Goal: Information Seeking & Learning: Learn about a topic

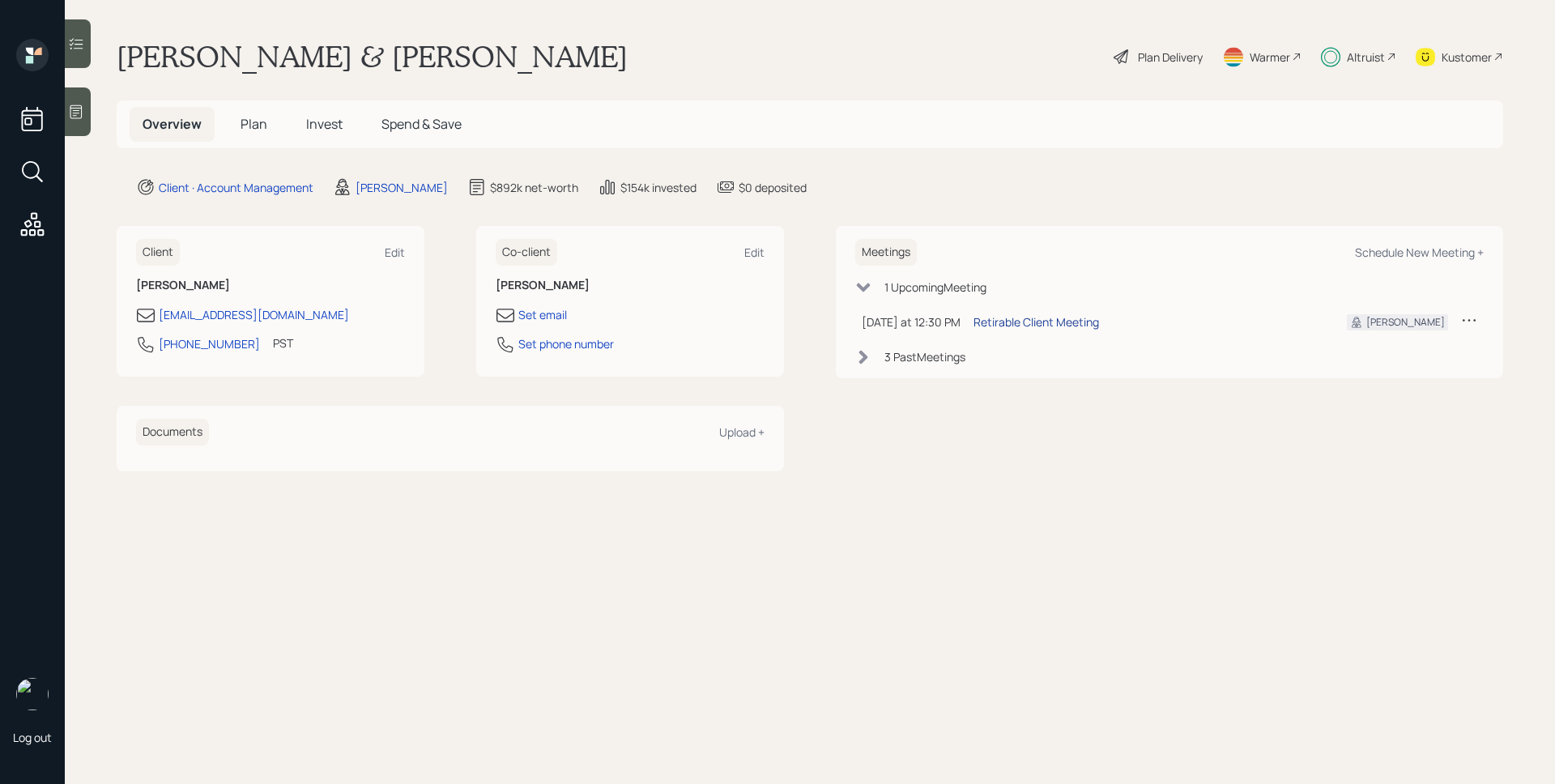
click at [1036, 325] on div "Retirable Client Meeting" at bounding box center [1036, 322] width 125 height 17
click at [1340, 53] on div "Altruist" at bounding box center [1358, 57] width 76 height 35
click at [1184, 56] on div "Plan Delivery" at bounding box center [1170, 57] width 64 height 17
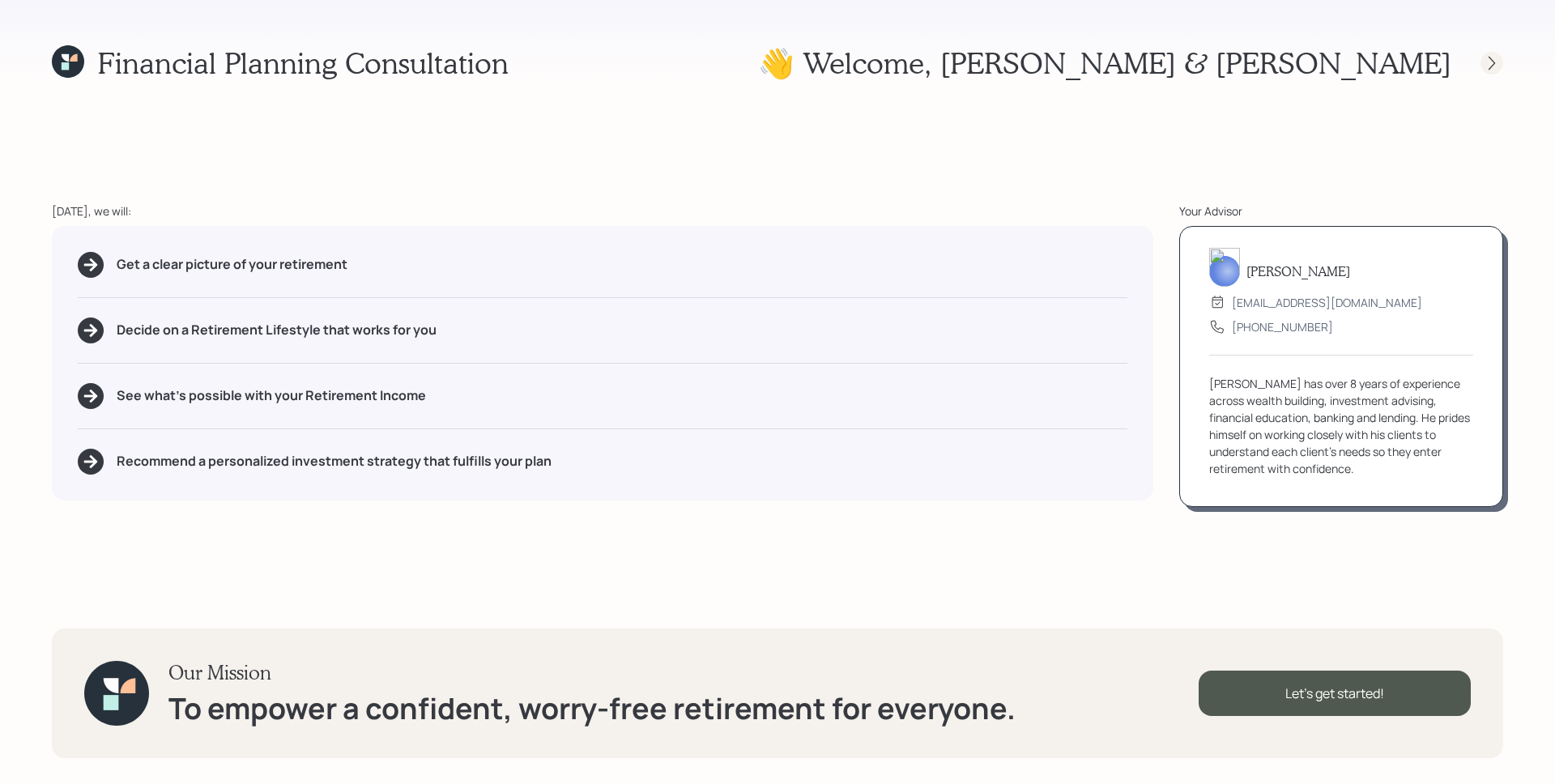
click at [1490, 70] on icon at bounding box center [1492, 63] width 16 height 16
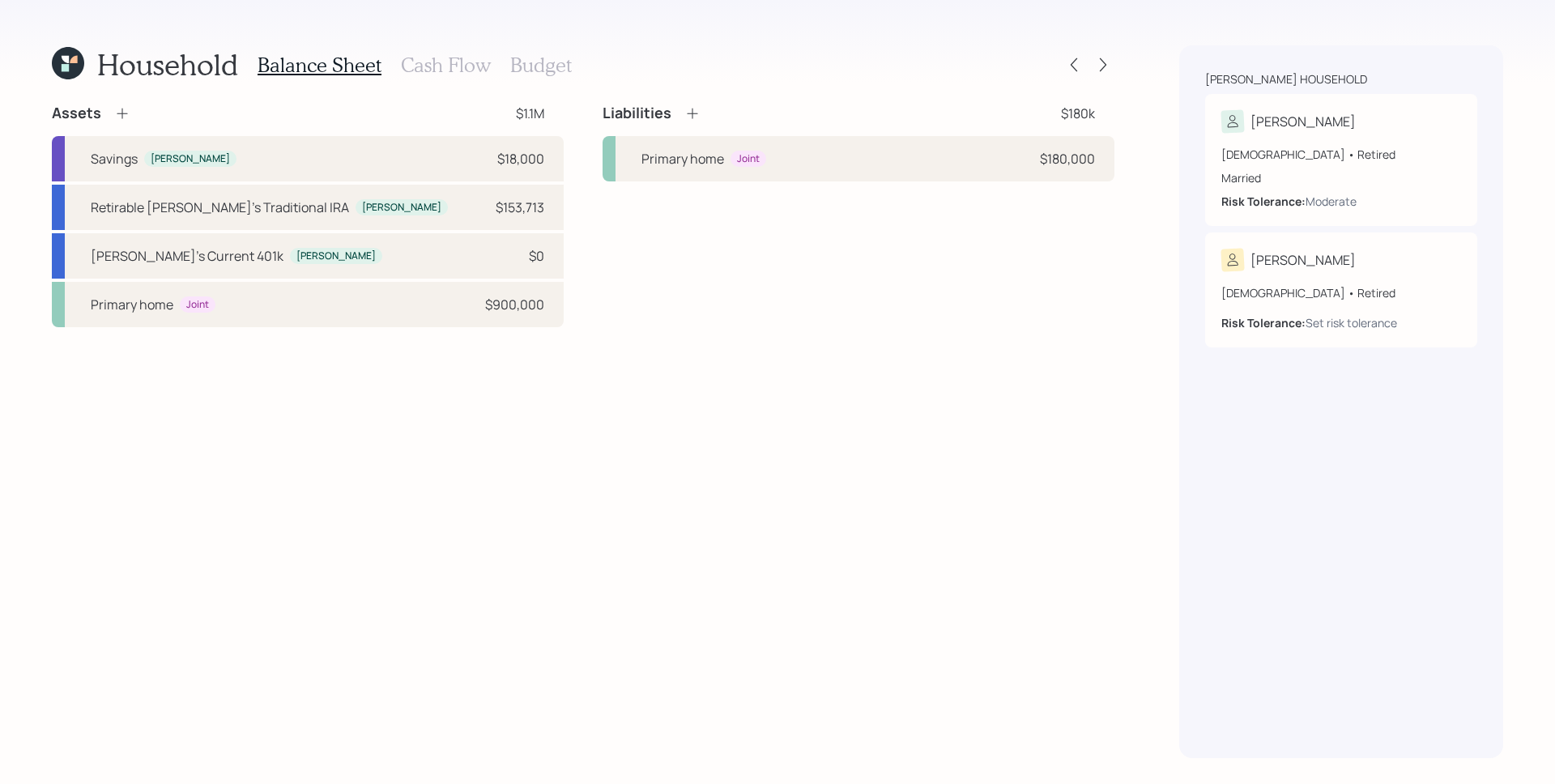
click at [1086, 67] on div at bounding box center [1088, 64] width 52 height 22
click at [1108, 46] on div "Household Balance Sheet Cash Flow Budget" at bounding box center [583, 65] width 1062 height 39
click at [1106, 59] on icon at bounding box center [1102, 64] width 16 height 16
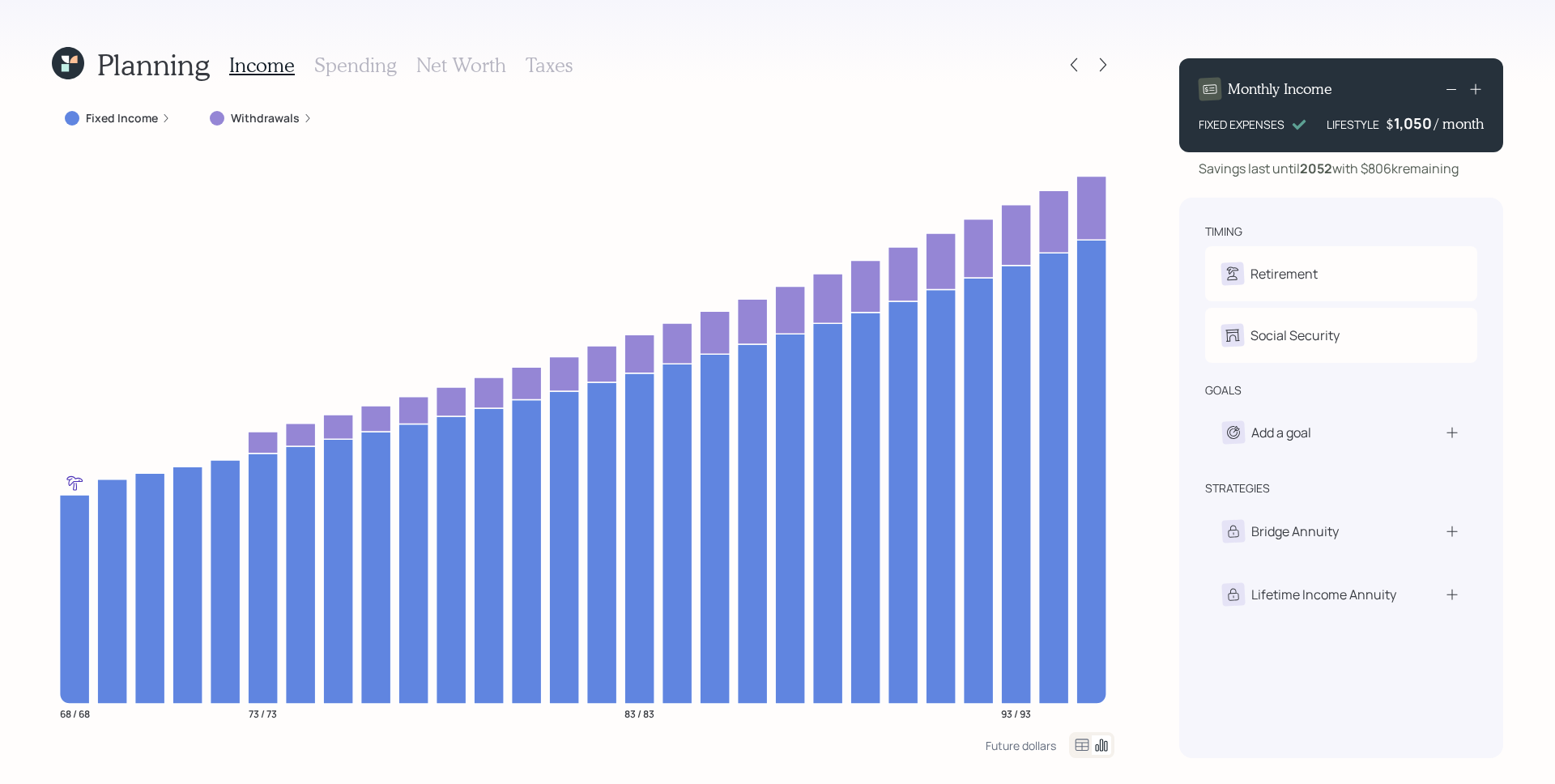
click at [277, 124] on label "Withdrawals" at bounding box center [265, 118] width 69 height 16
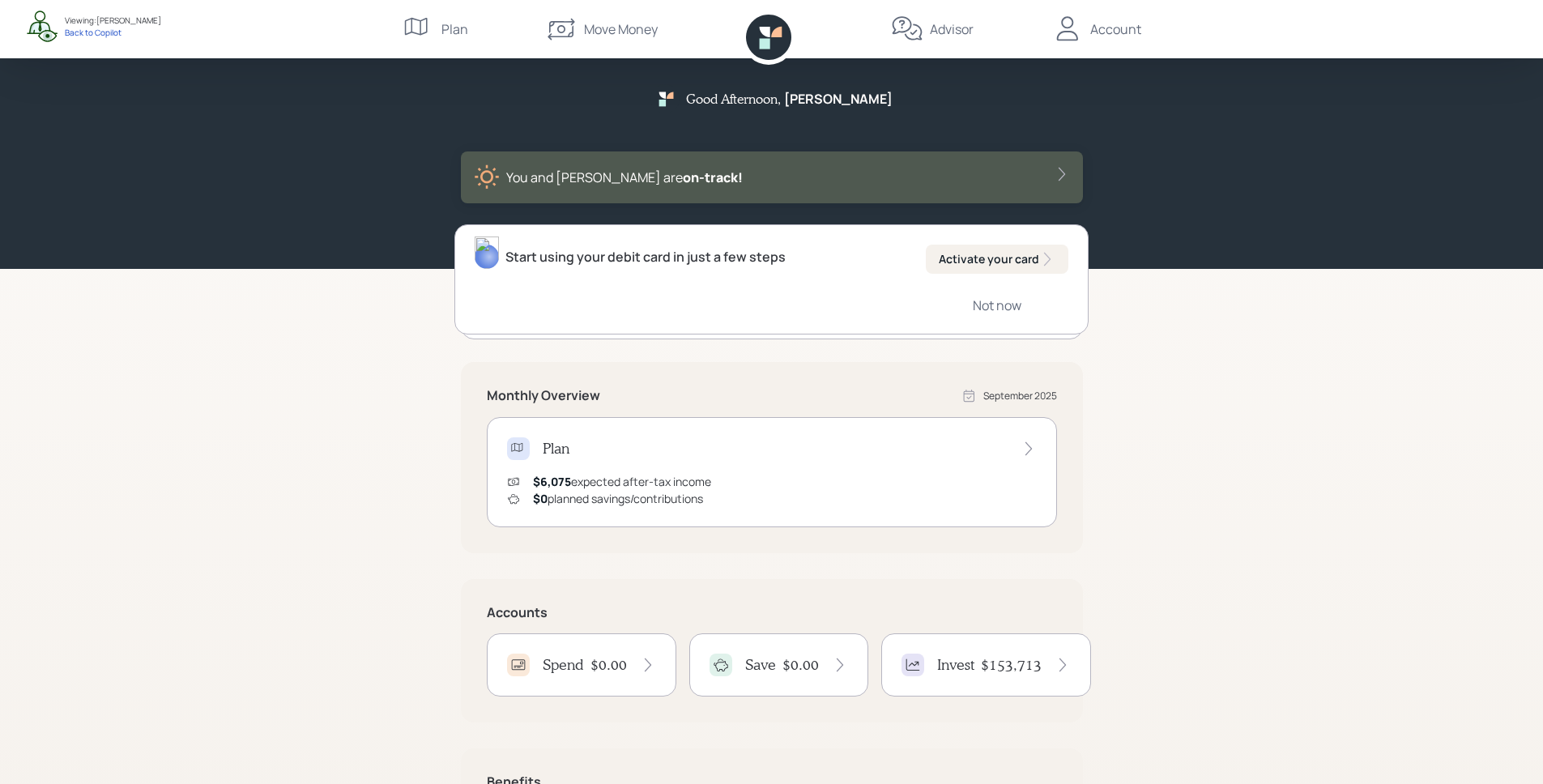
click at [1243, 525] on div "Good Afternoon , Anita You and Steven are on‑track! Start using your debit card…" at bounding box center [771, 473] width 1543 height 947
click at [1019, 305] on div "Not now" at bounding box center [997, 305] width 49 height 18
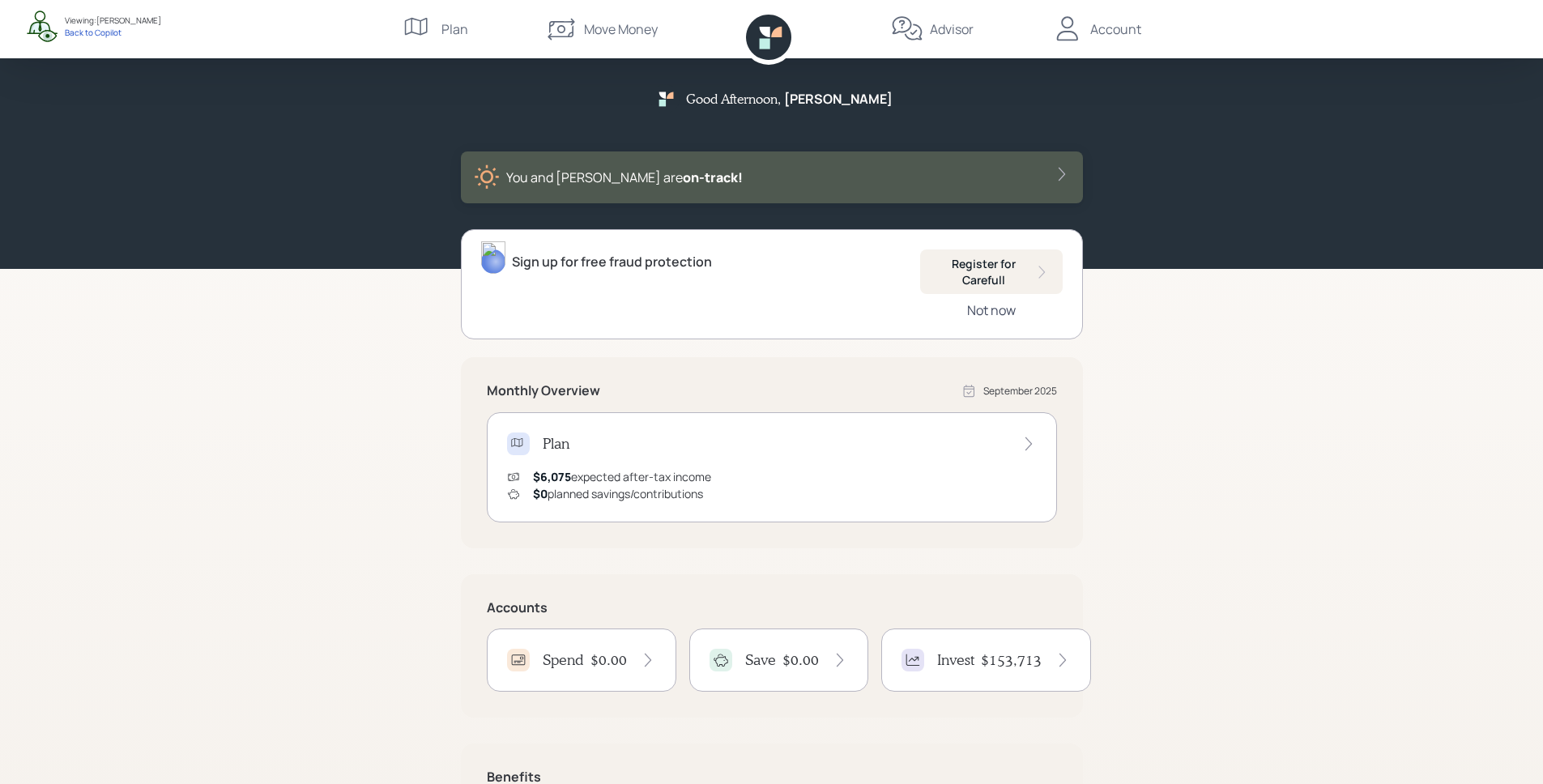
click at [982, 307] on div "Not now" at bounding box center [991, 310] width 49 height 18
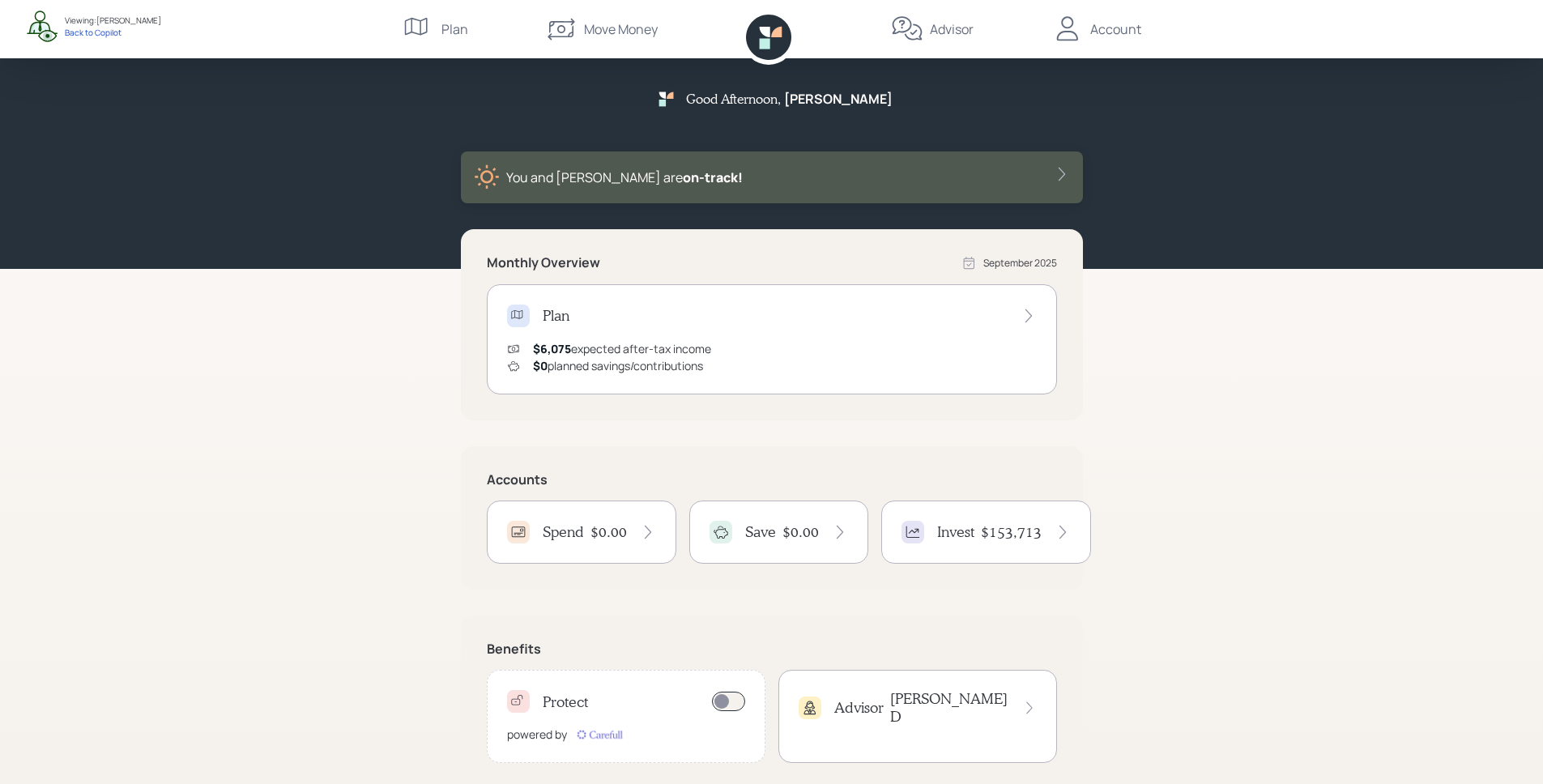
click at [885, 340] on div "Plan $6,075 expected after-tax income $0 planned savings/contributions" at bounding box center [771, 340] width 570 height 110
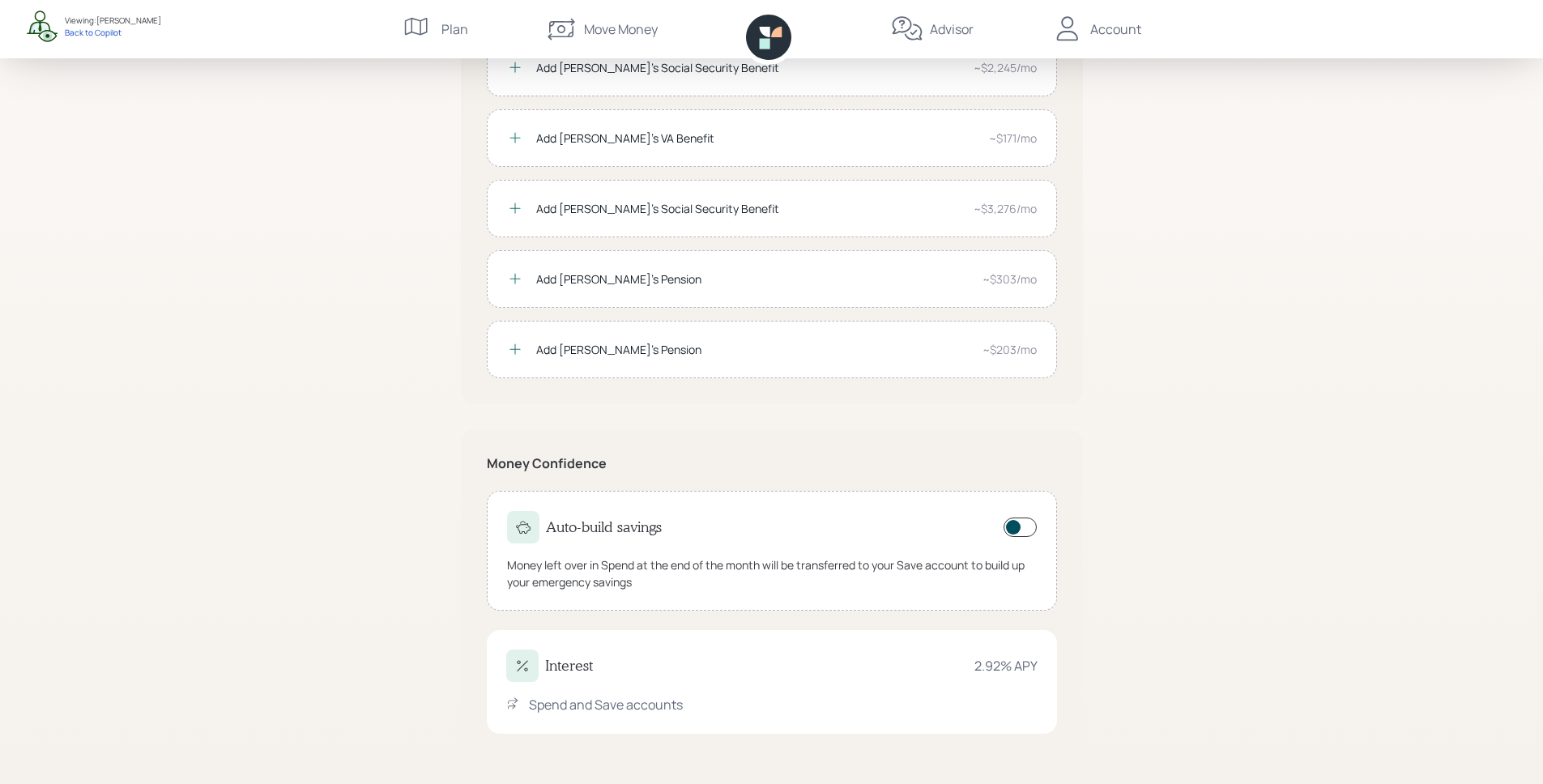
scroll to position [303, 0]
drag, startPoint x: 975, startPoint y: 666, endPoint x: 1013, endPoint y: 664, distance: 38.1
click at [1013, 664] on div "2.92 % APY" at bounding box center [1006, 664] width 63 height 20
click at [1029, 658] on div "2.92 % APY" at bounding box center [1006, 664] width 63 height 20
click at [1012, 668] on div "2.92 % APY" at bounding box center [1006, 664] width 63 height 20
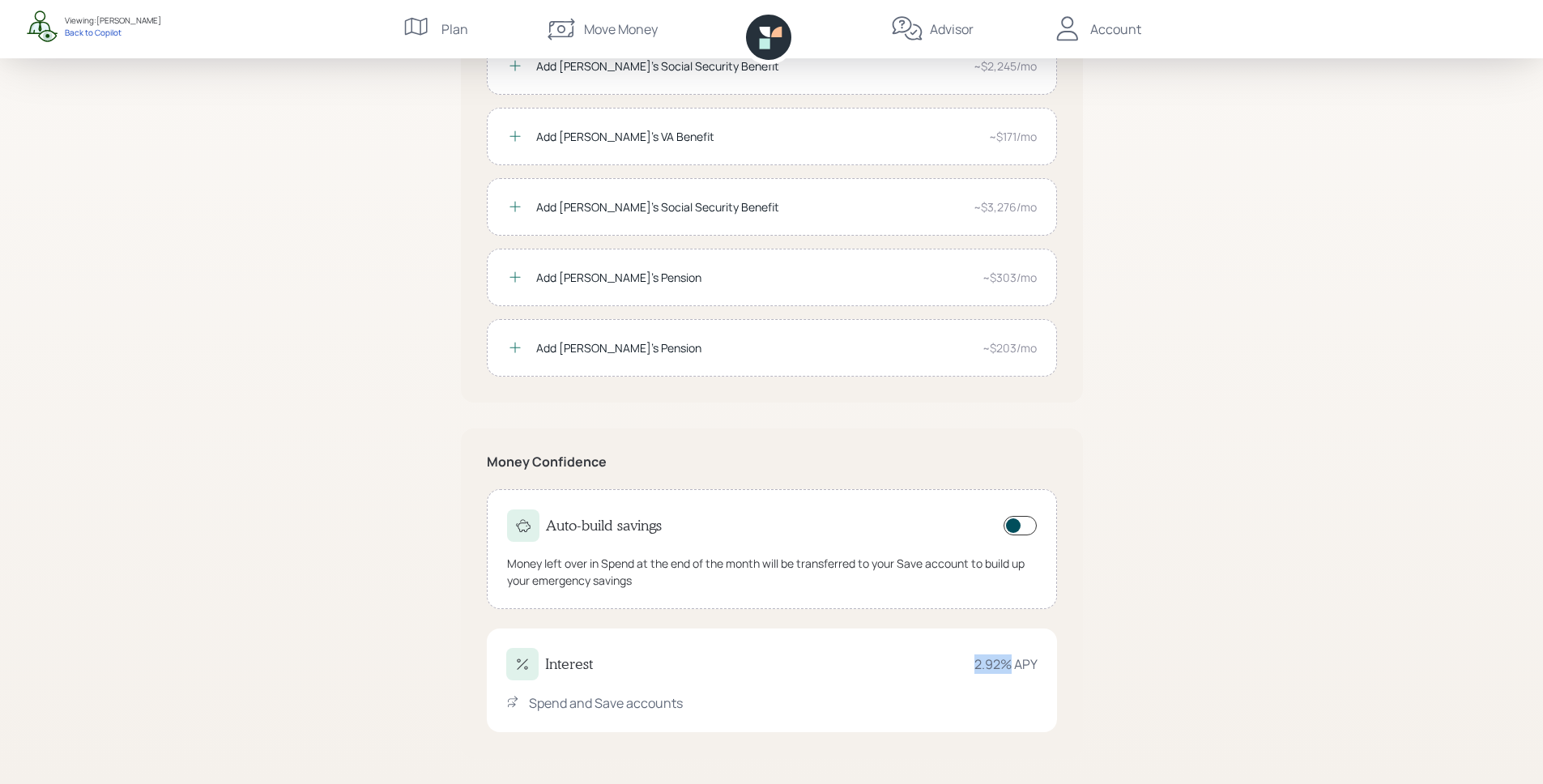
drag, startPoint x: 1011, startPoint y: 669, endPoint x: 962, endPoint y: 665, distance: 49.2
click at [962, 665] on div "Interest 2.92 % APY" at bounding box center [771, 664] width 531 height 33
click at [1014, 694] on div "Spend and Save accounts" at bounding box center [771, 703] width 531 height 20
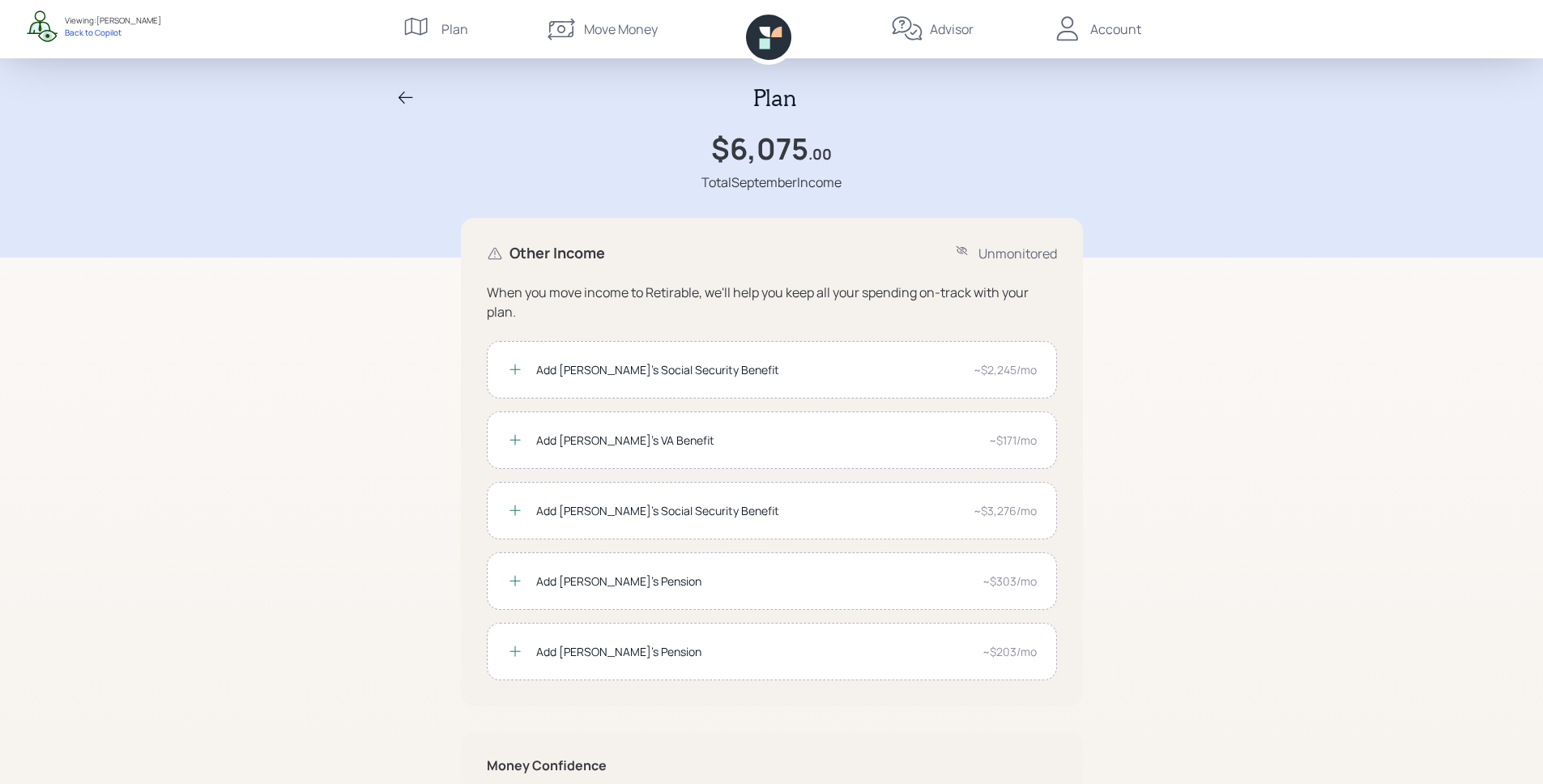
click at [597, 371] on div "Add Steven's Social Security Benefit" at bounding box center [748, 370] width 425 height 17
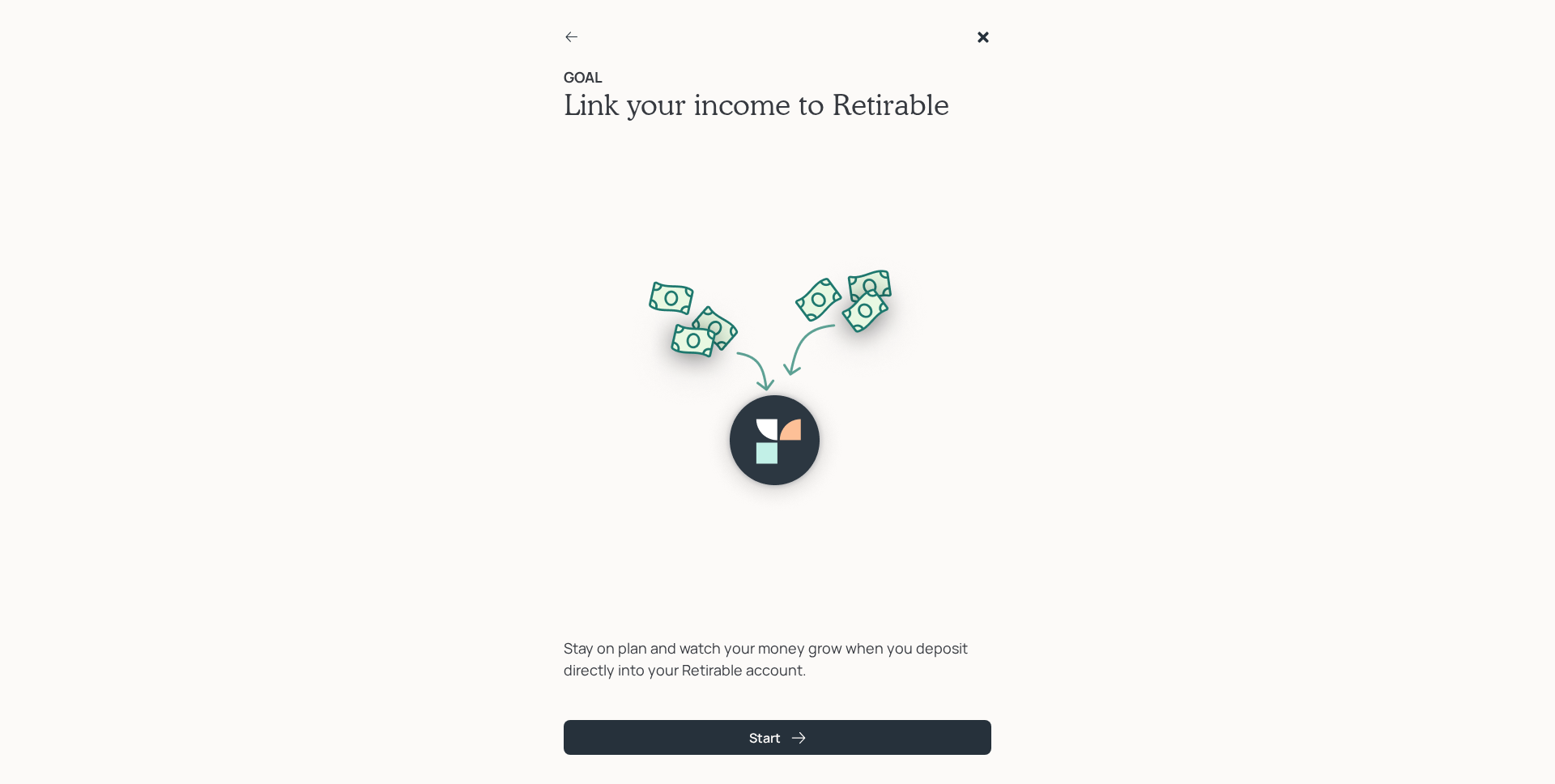
click at [567, 35] on icon at bounding box center [572, 36] width 12 height 10
click at [962, 34] on div at bounding box center [778, 49] width 427 height 40
click at [978, 35] on icon at bounding box center [983, 36] width 16 height 16
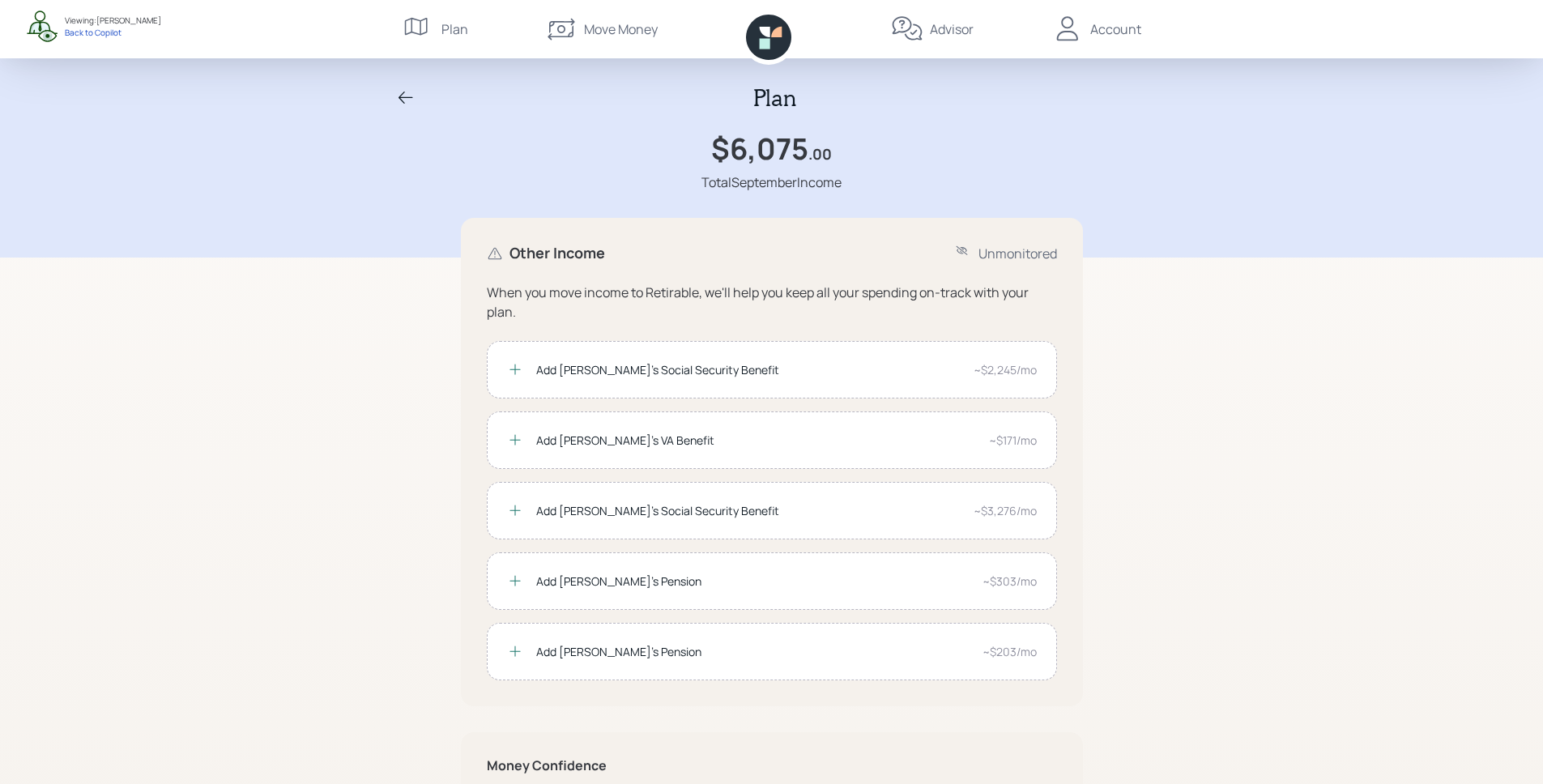
click at [405, 90] on icon at bounding box center [405, 98] width 20 height 20
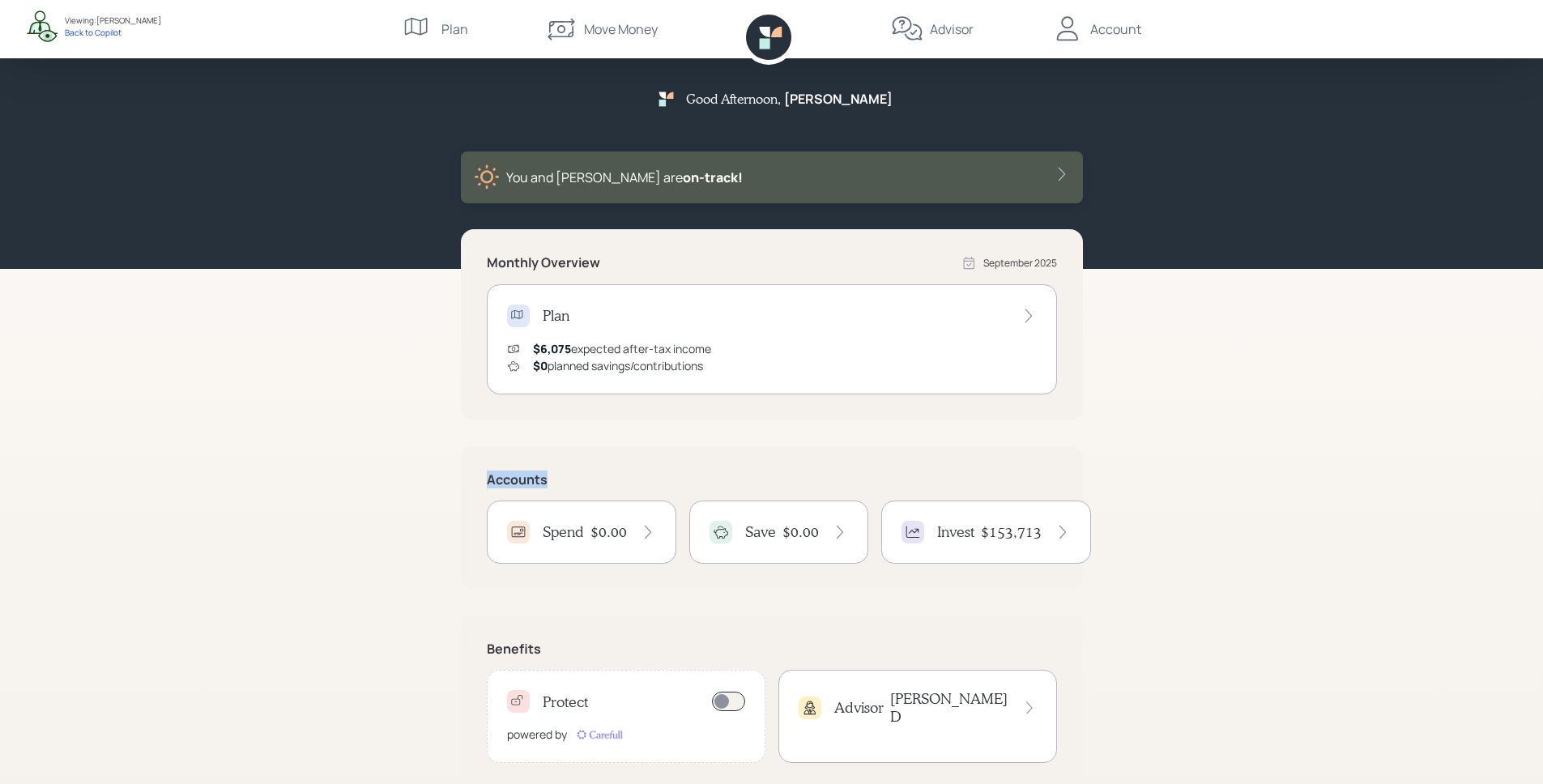
drag, startPoint x: 498, startPoint y: 478, endPoint x: 572, endPoint y: 476, distance: 74.0
click at [572, 476] on div "Accounts Spend $0.00 Save $0.00 Invest $153,713" at bounding box center [772, 518] width 622 height 144
click at [572, 476] on h5 "Accounts" at bounding box center [771, 480] width 570 height 15
click at [597, 533] on h4 "$0.00" at bounding box center [609, 532] width 36 height 18
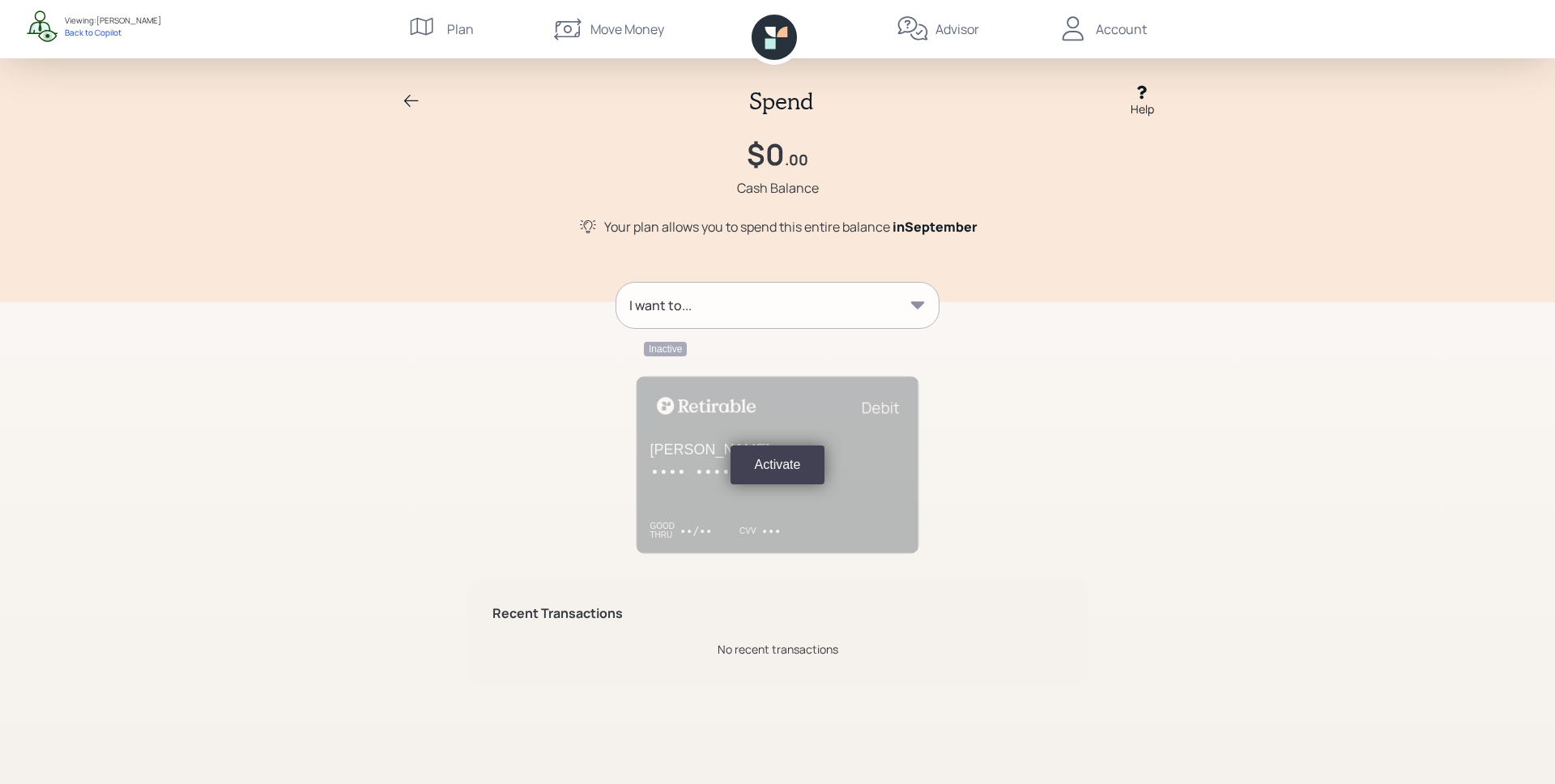
click at [714, 300] on div "I want to..." at bounding box center [777, 305] width 322 height 46
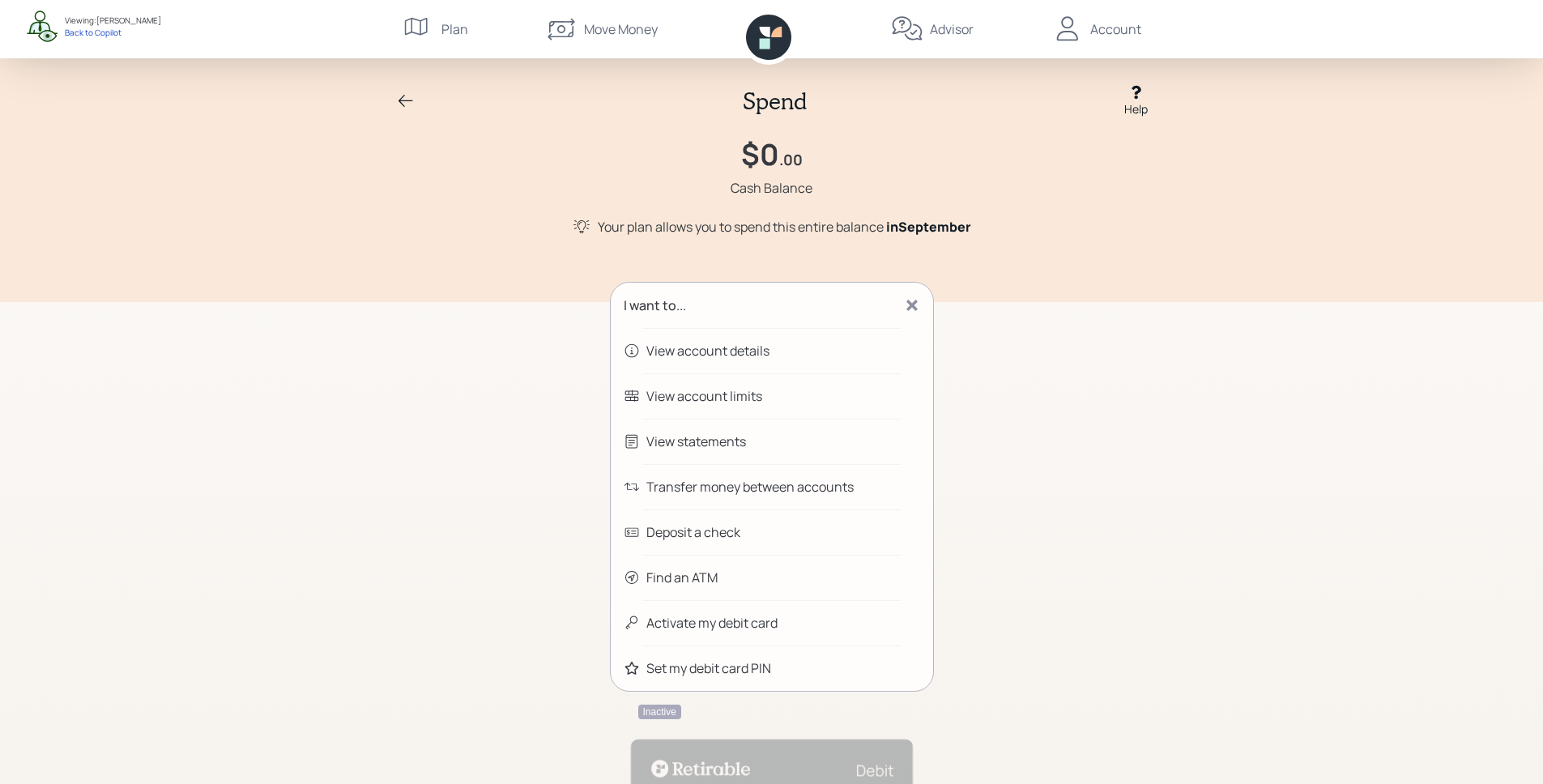
click at [907, 301] on icon at bounding box center [911, 305] width 10 height 10
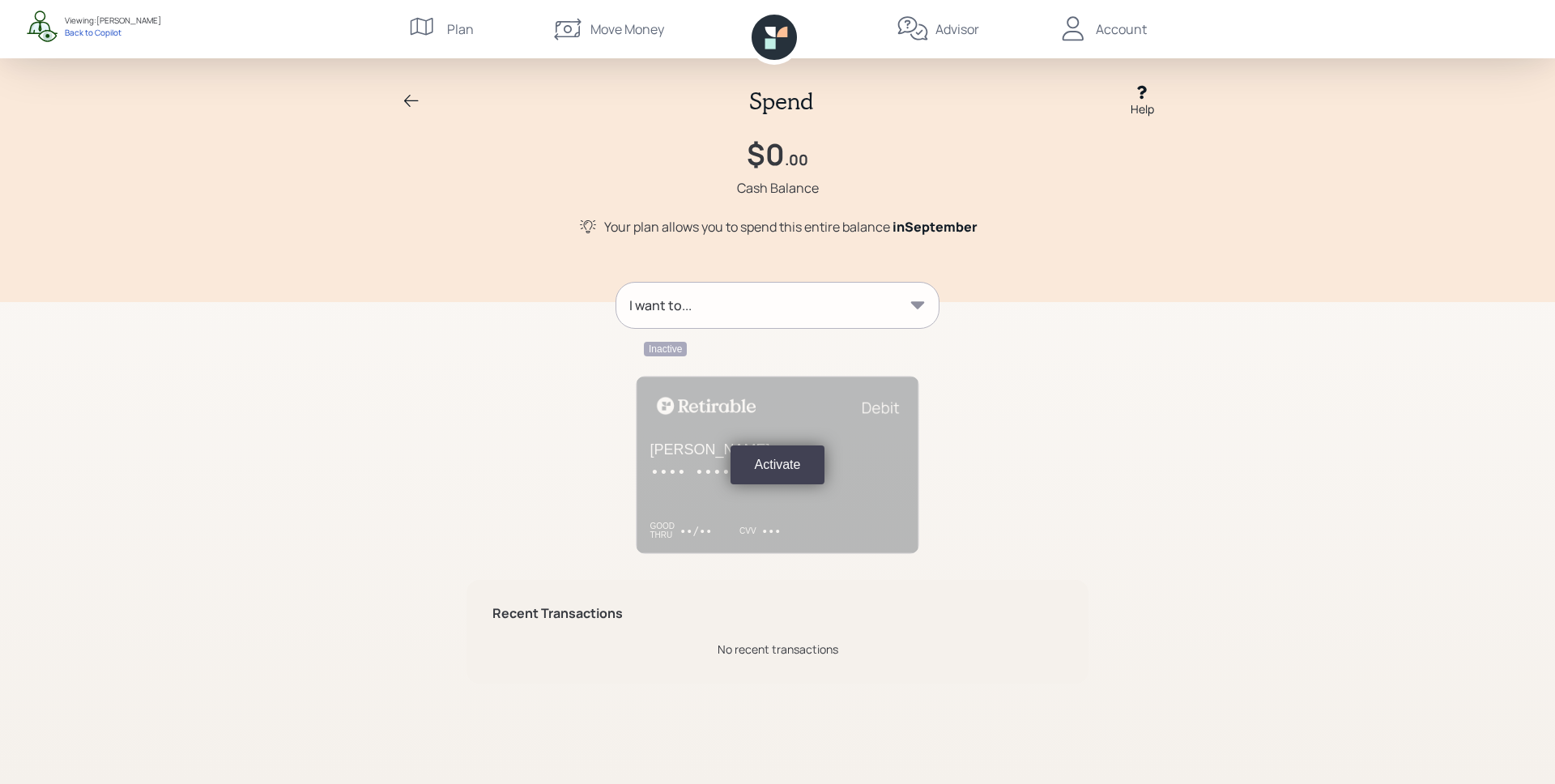
click at [408, 98] on icon at bounding box center [411, 101] width 20 height 20
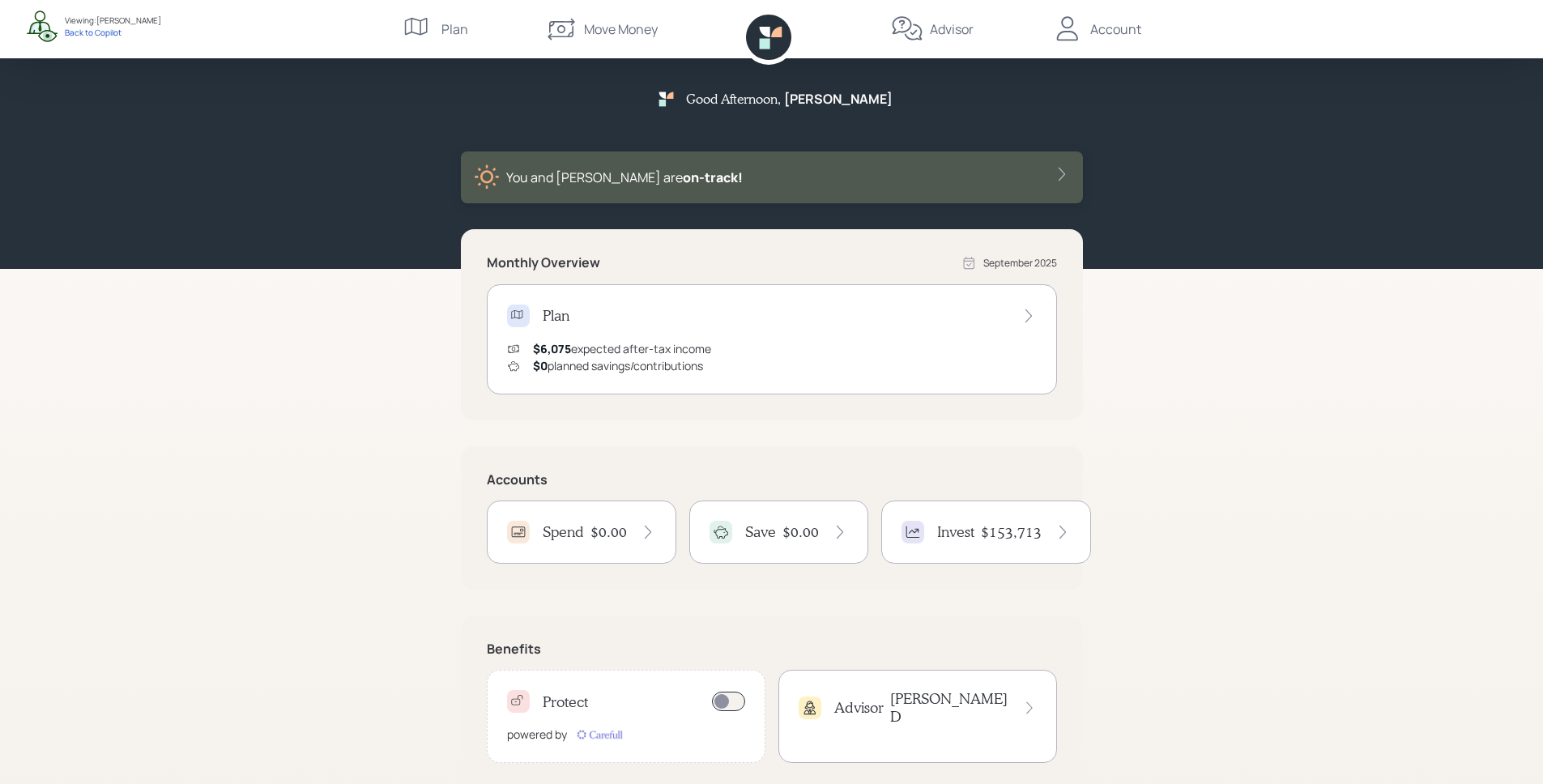
click at [1004, 536] on h4 "$153,713" at bounding box center [1011, 532] width 61 height 18
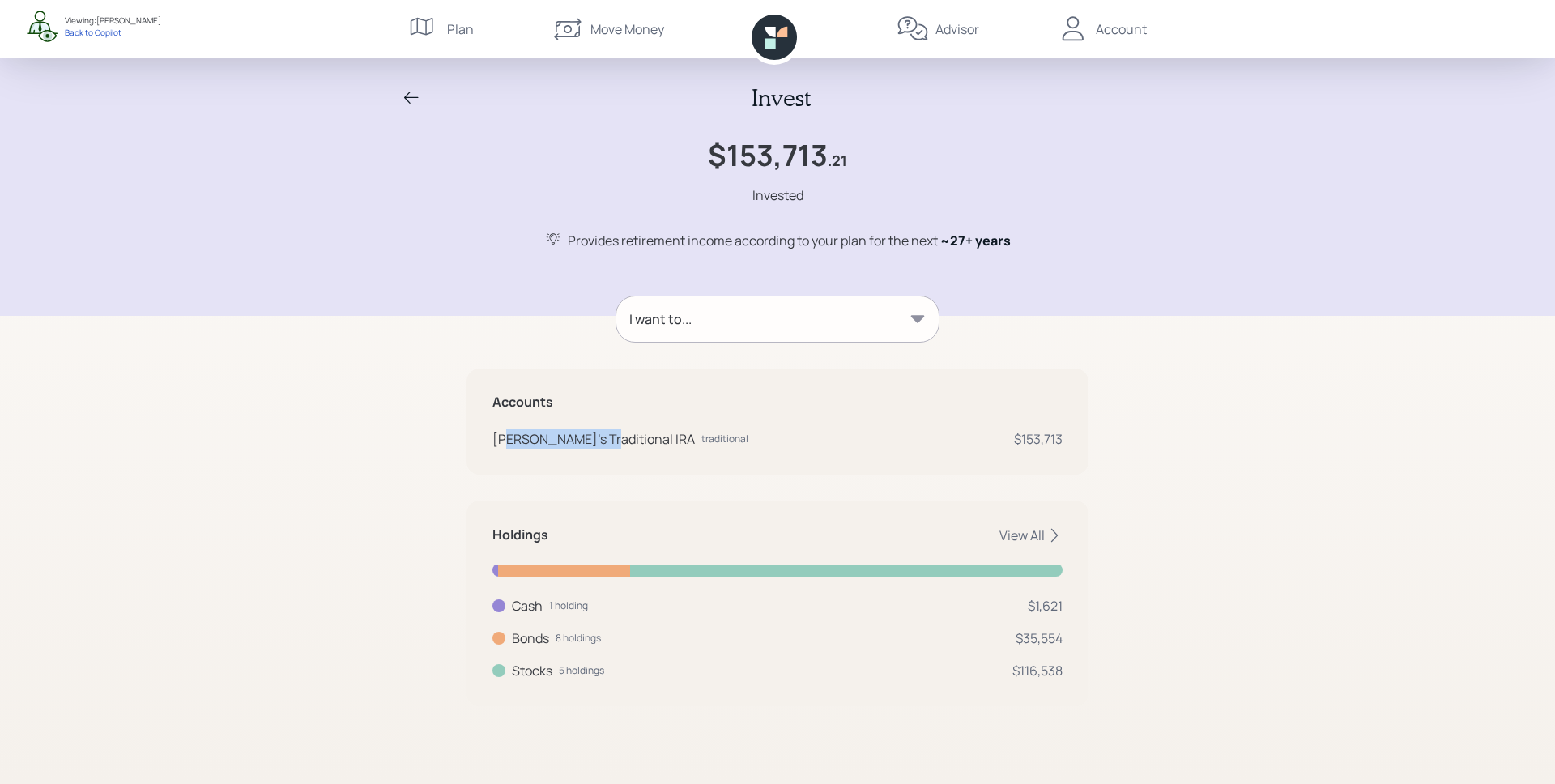
drag, startPoint x: 509, startPoint y: 445, endPoint x: 595, endPoint y: 440, distance: 86.1
click at [595, 440] on div "Anita's Traditional IRA" at bounding box center [594, 439] width 203 height 20
click at [598, 442] on div "Anita's Traditional IRA" at bounding box center [594, 439] width 203 height 20
drag, startPoint x: 1021, startPoint y: 439, endPoint x: 1072, endPoint y: 438, distance: 51.0
click at [1072, 438] on div "Accounts Anita's Traditional IRA traditional $153,713" at bounding box center [778, 422] width 622 height 106
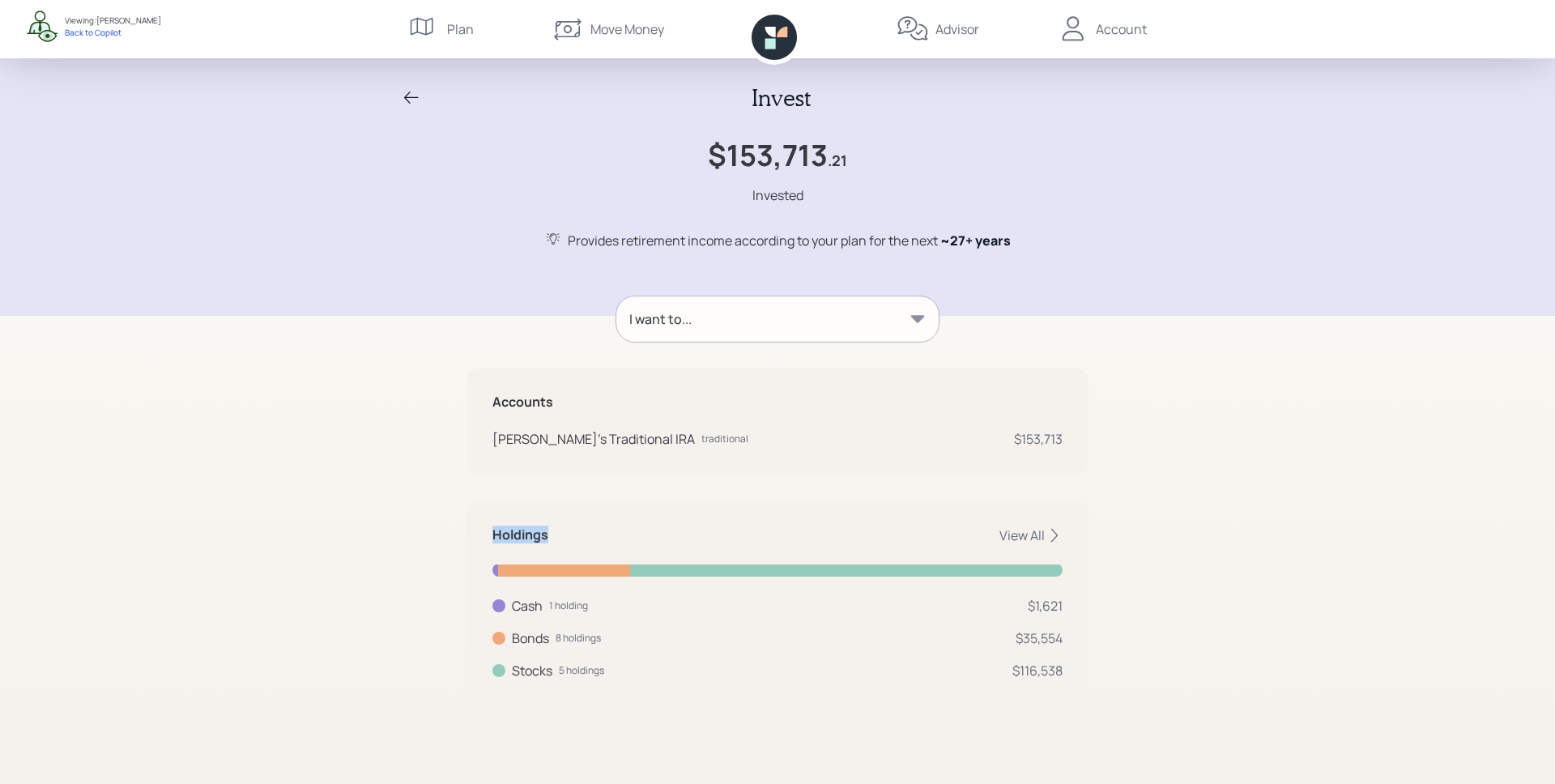
drag, startPoint x: 497, startPoint y: 532, endPoint x: 549, endPoint y: 533, distance: 52.0
click at [549, 533] on div "Holdings View All" at bounding box center [778, 535] width 570 height 18
click at [599, 548] on div "Holdings View All Cash 1 holding $1,621 Cash USD $1,621 Bonds 8 holdings $35,55…" at bounding box center [778, 603] width 622 height 205
click at [1026, 533] on div "View All" at bounding box center [1031, 535] width 63 height 18
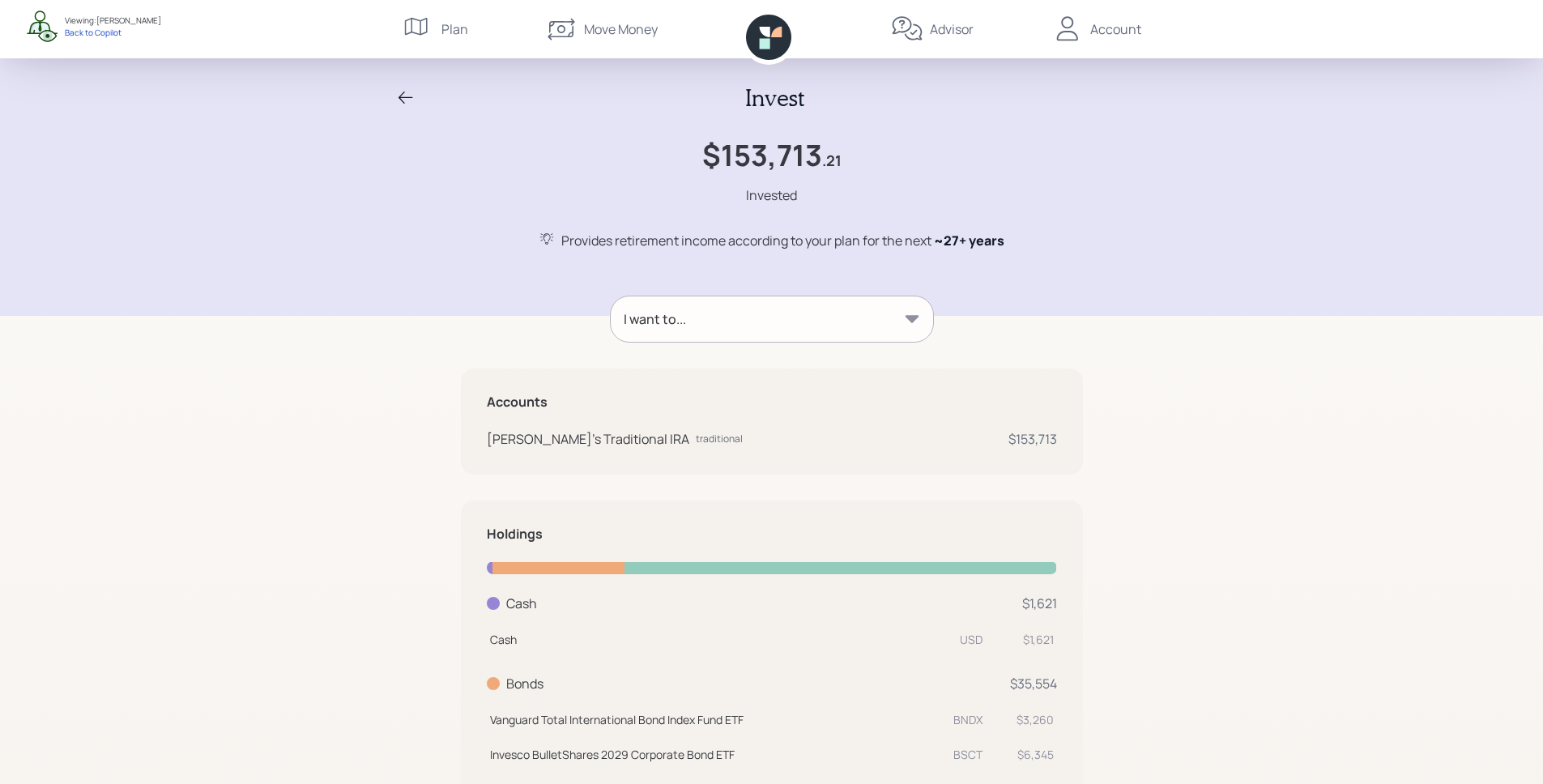
click at [715, 321] on div "I want to..." at bounding box center [771, 319] width 322 height 46
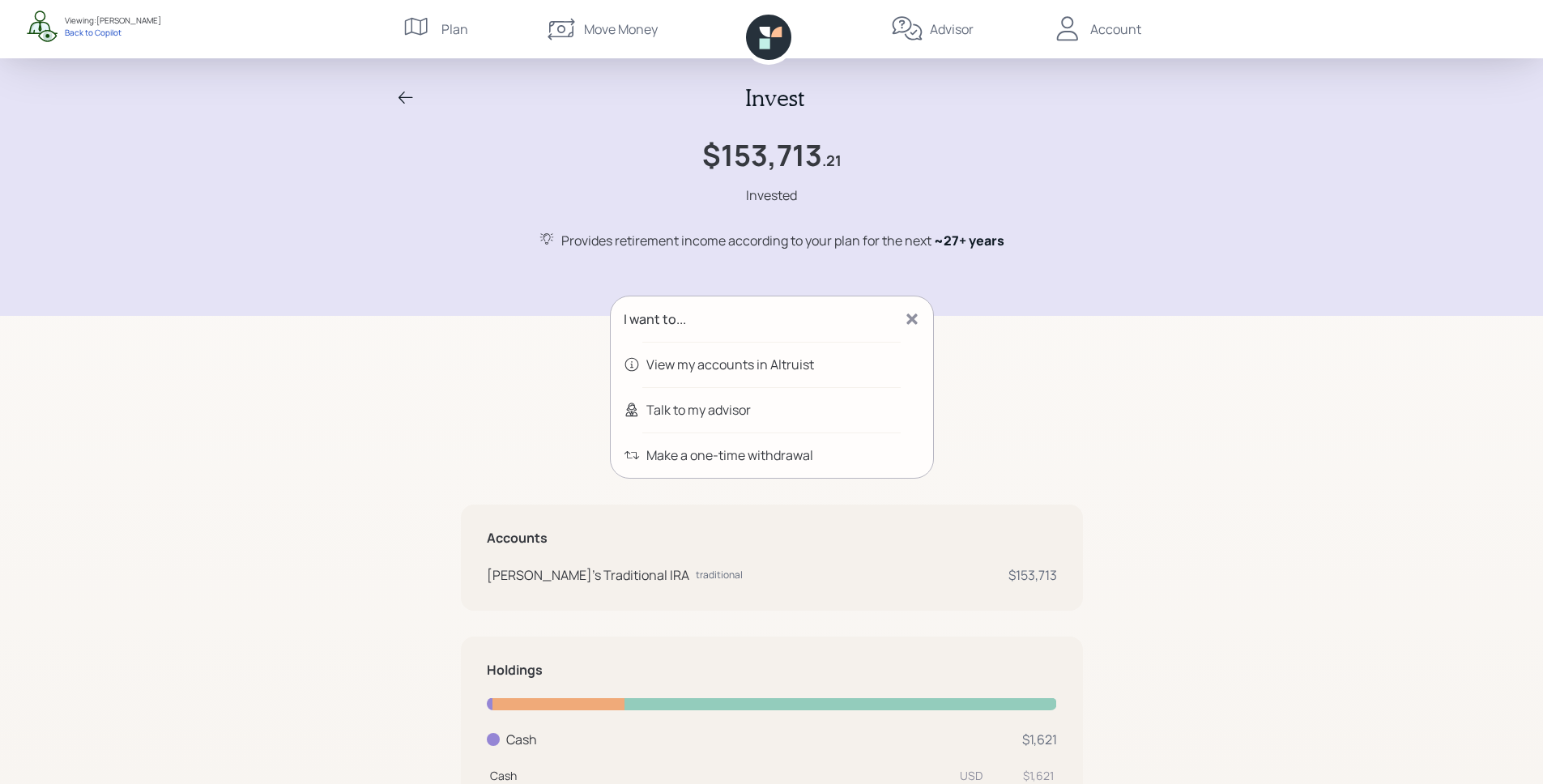
click at [725, 413] on div "Talk to my advisor" at bounding box center [698, 410] width 105 height 20
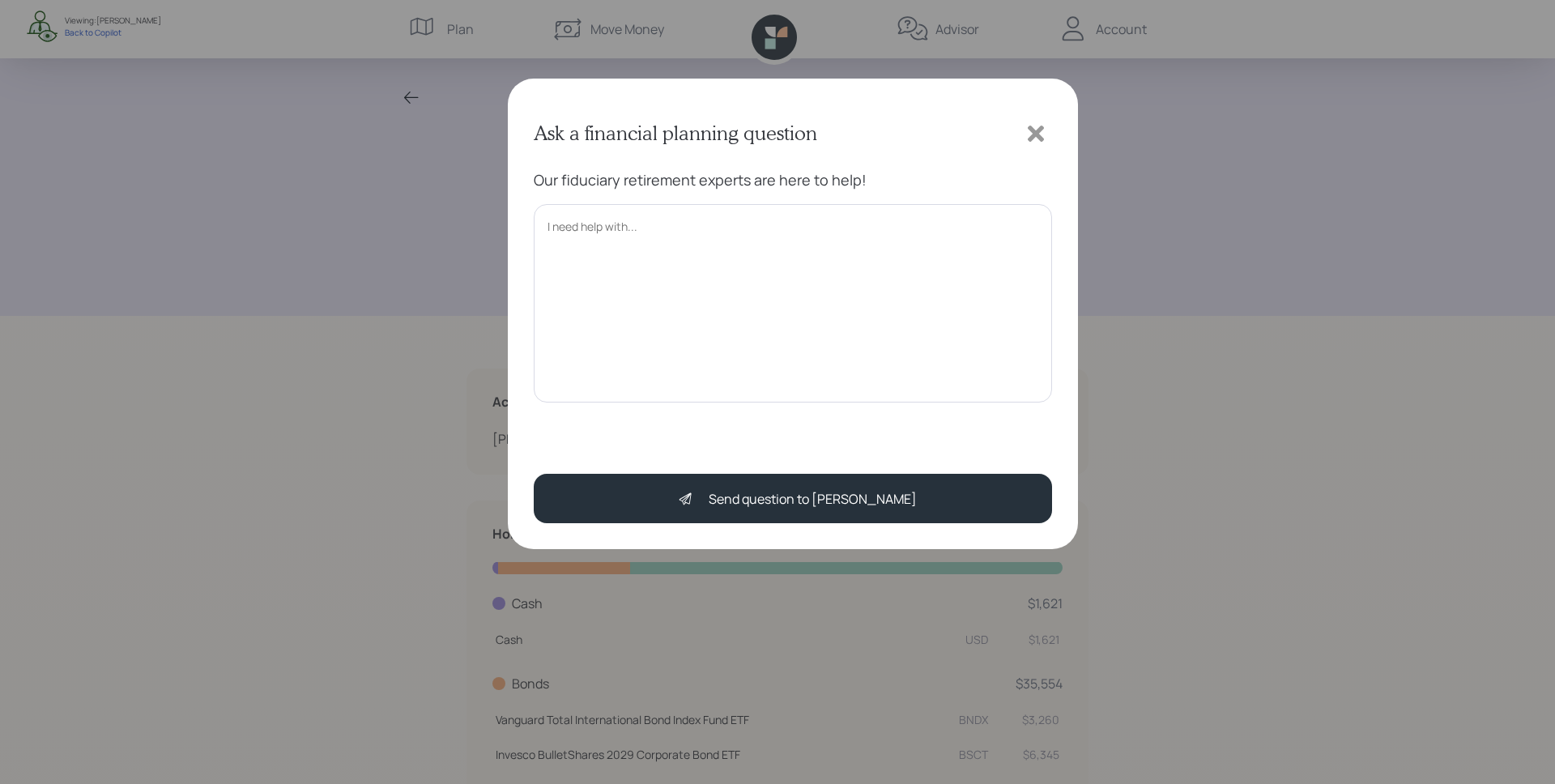
click at [725, 308] on textarea at bounding box center [792, 303] width 518 height 199
click at [1046, 132] on icon at bounding box center [1036, 133] width 24 height 24
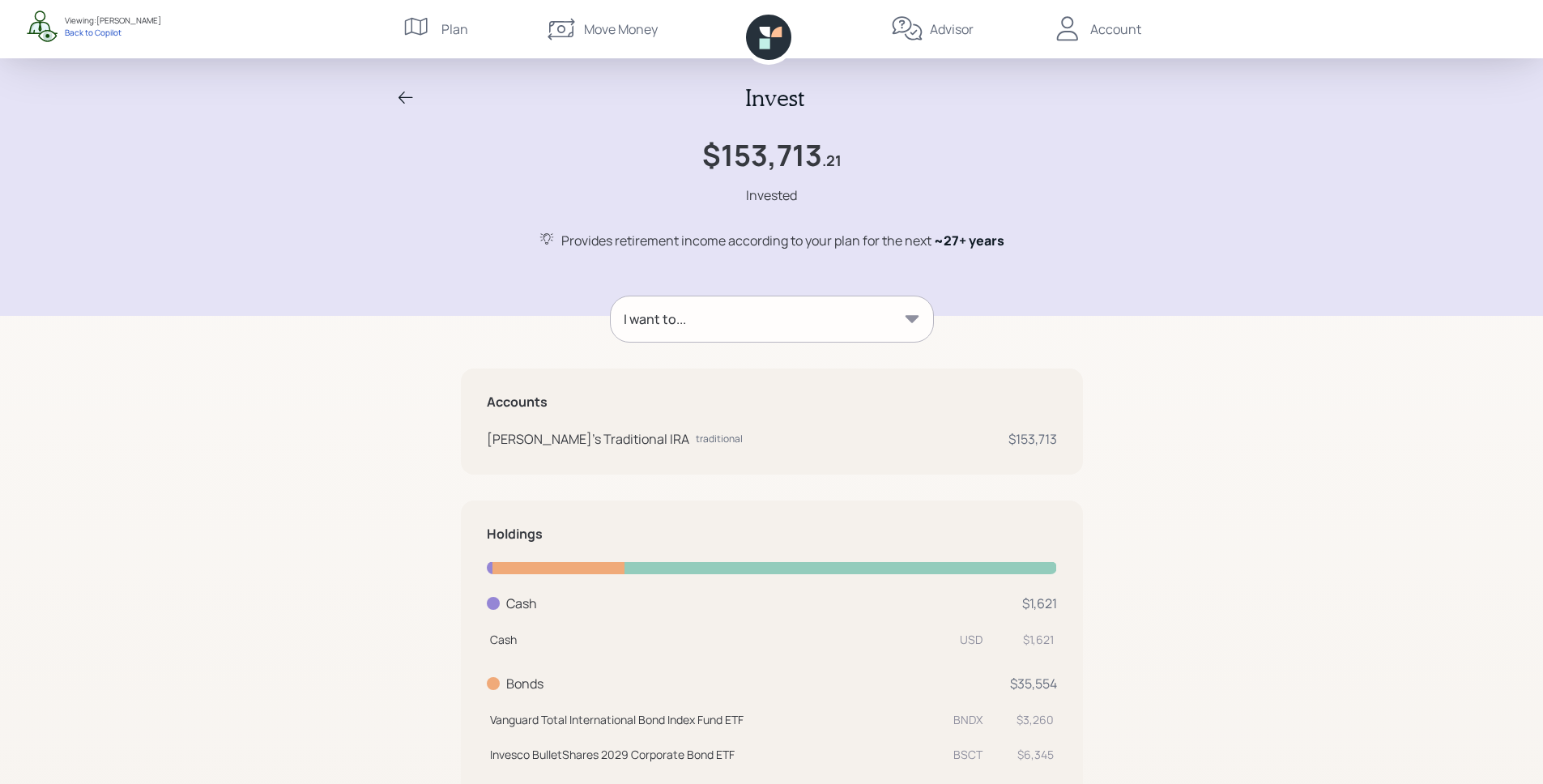
click at [787, 311] on div "I want to..." at bounding box center [771, 319] width 322 height 46
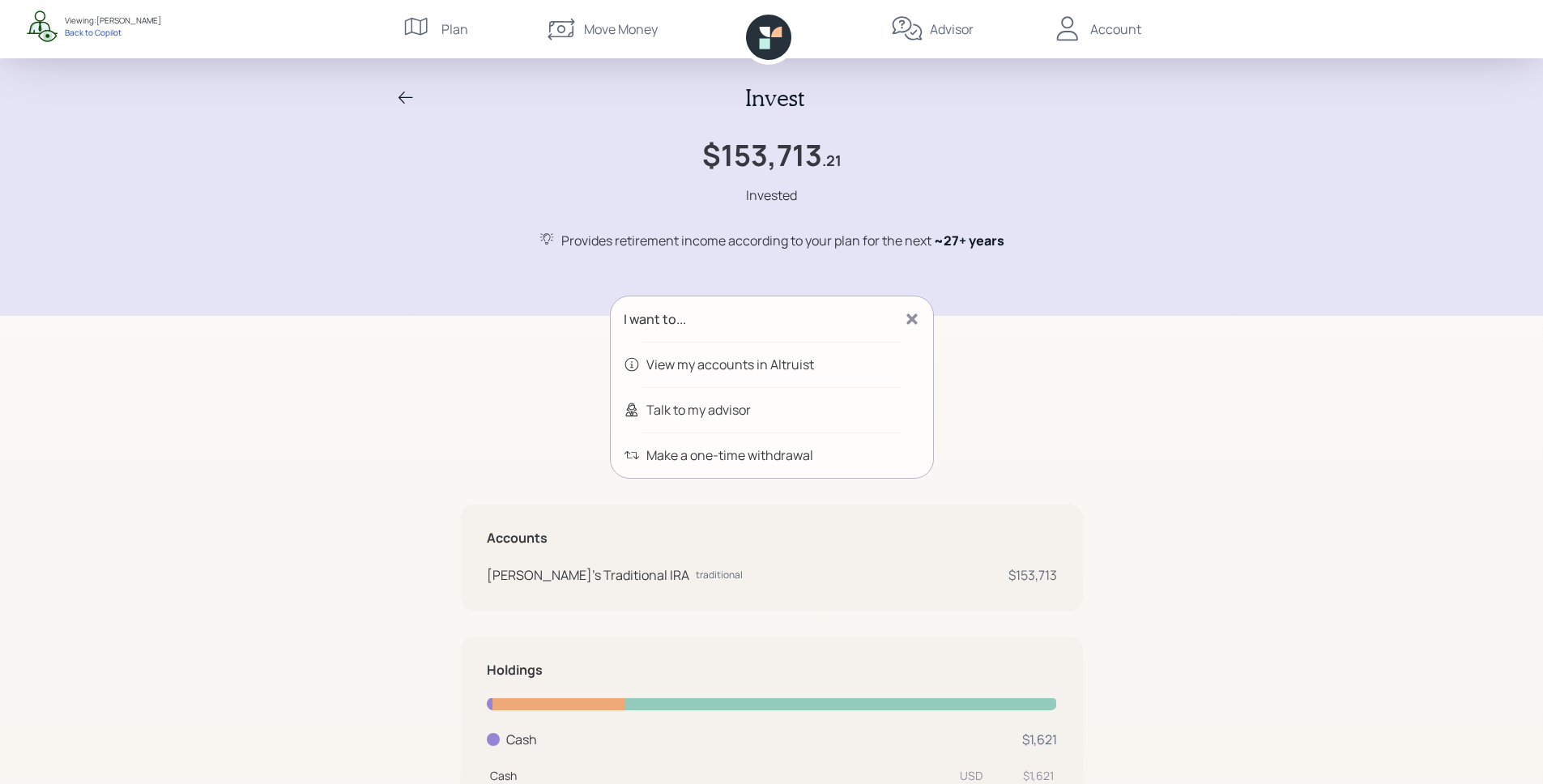
click at [399, 98] on icon at bounding box center [405, 98] width 20 height 20
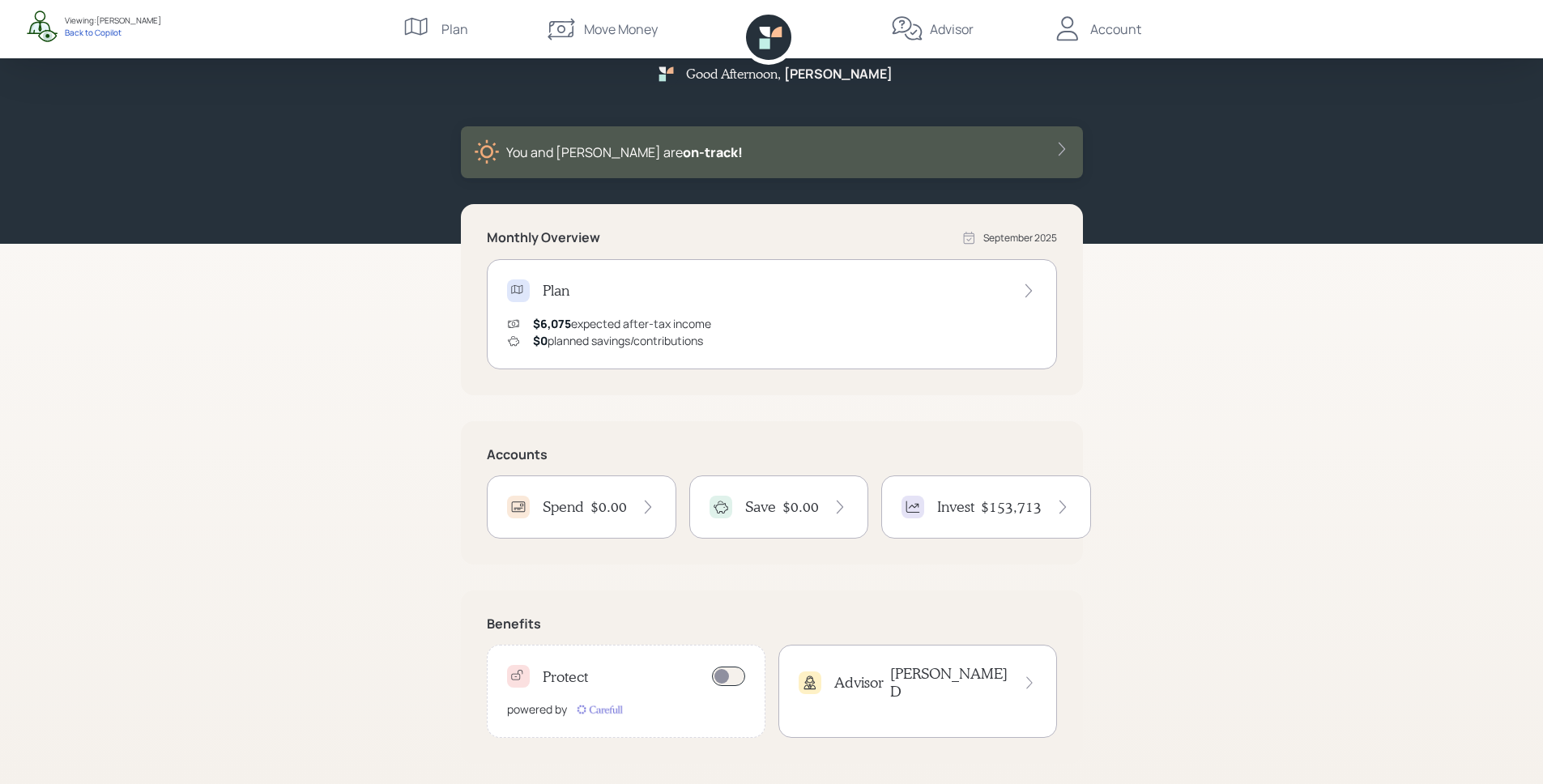
scroll to position [31, 0]
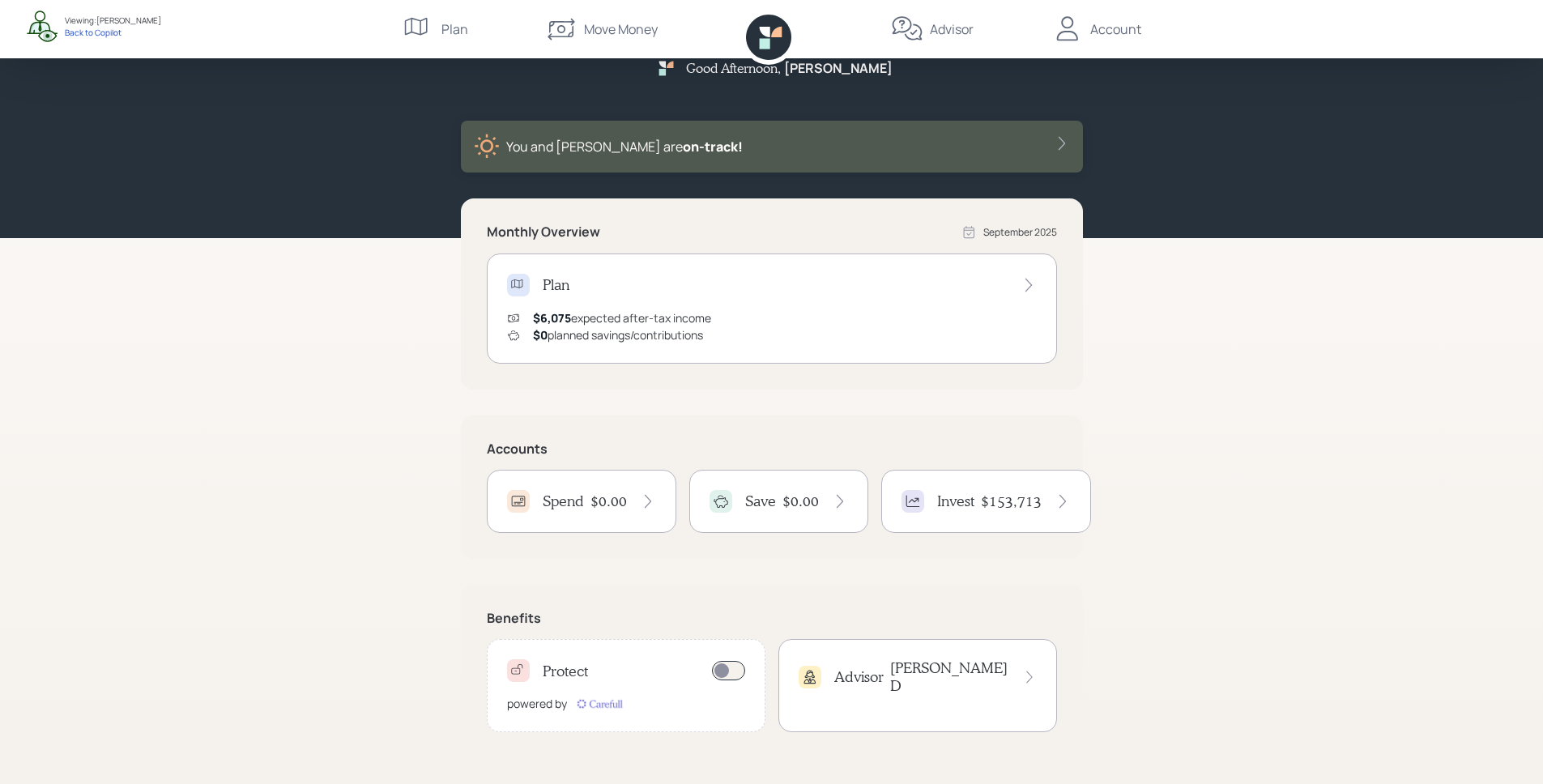
click at [608, 707] on img at bounding box center [599, 703] width 52 height 16
click at [889, 687] on div "Advisor James D" at bounding box center [918, 686] width 278 height 93
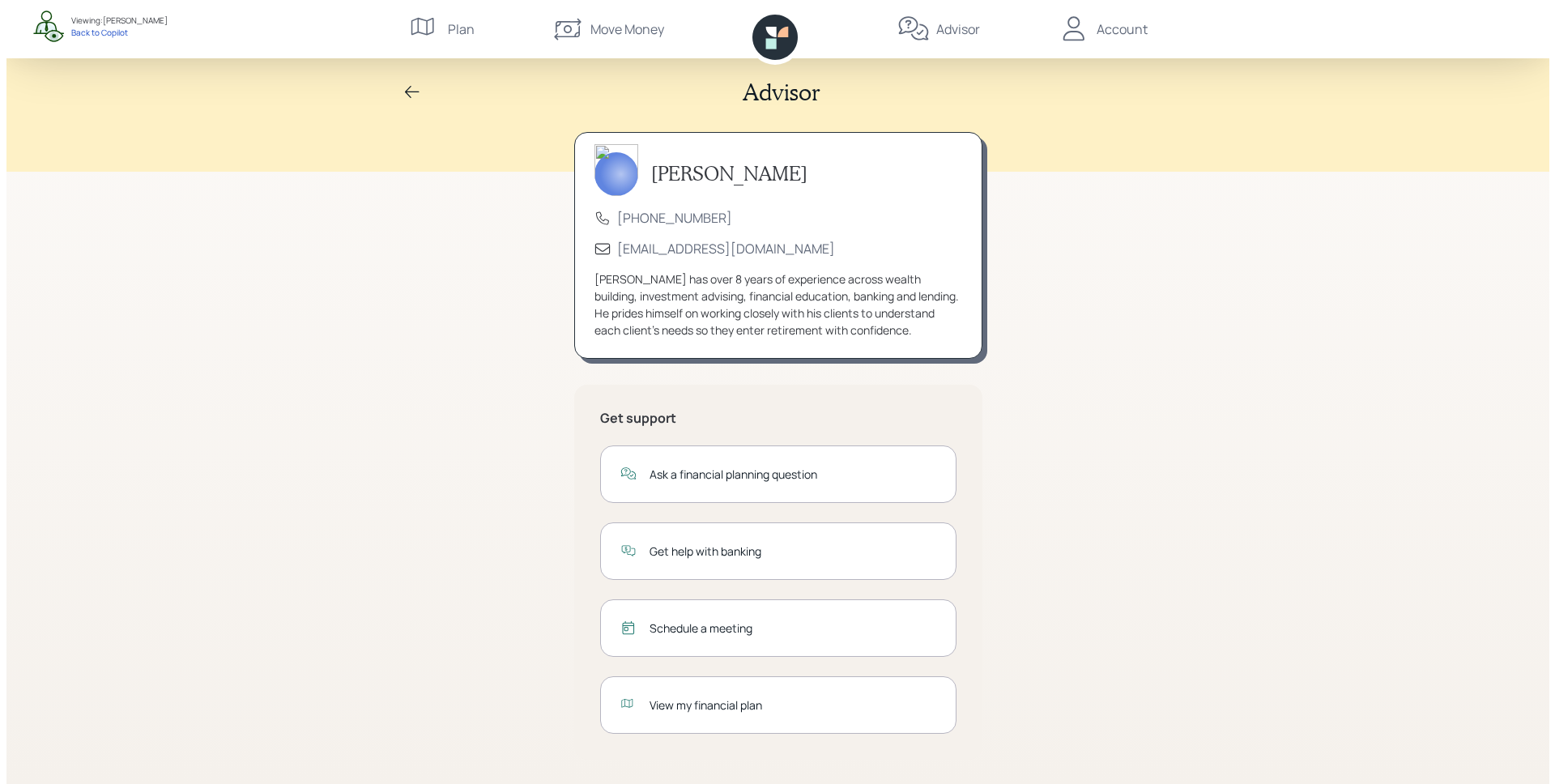
scroll to position [7, 0]
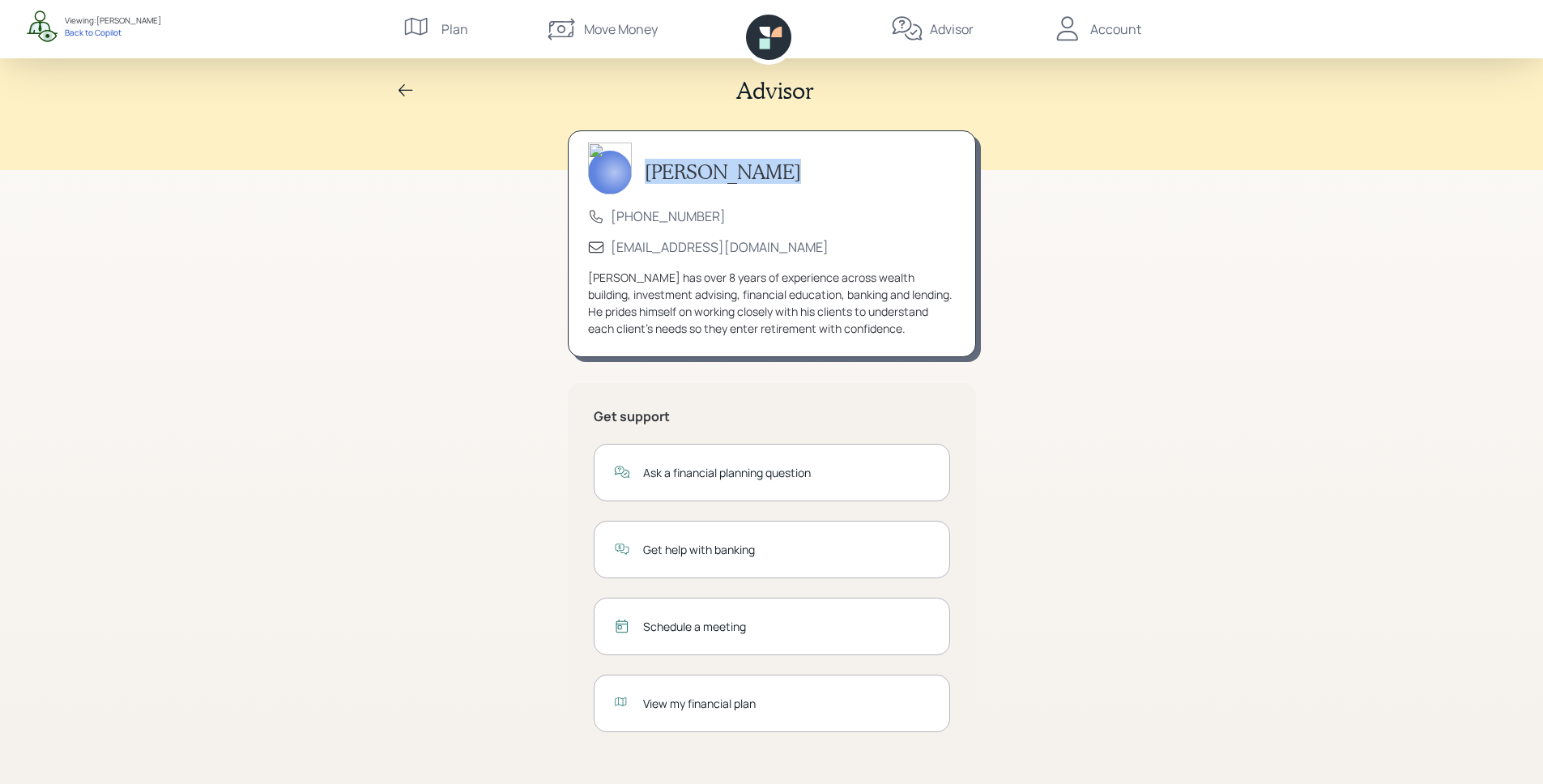
drag, startPoint x: 644, startPoint y: 175, endPoint x: 783, endPoint y: 193, distance: 140.2
click at [783, 193] on div "[PERSON_NAME]" at bounding box center [772, 172] width 368 height 44
click at [782, 193] on div "[PERSON_NAME]" at bounding box center [772, 172] width 368 height 44
click at [840, 467] on div "Ask a financial planning question" at bounding box center [786, 472] width 287 height 17
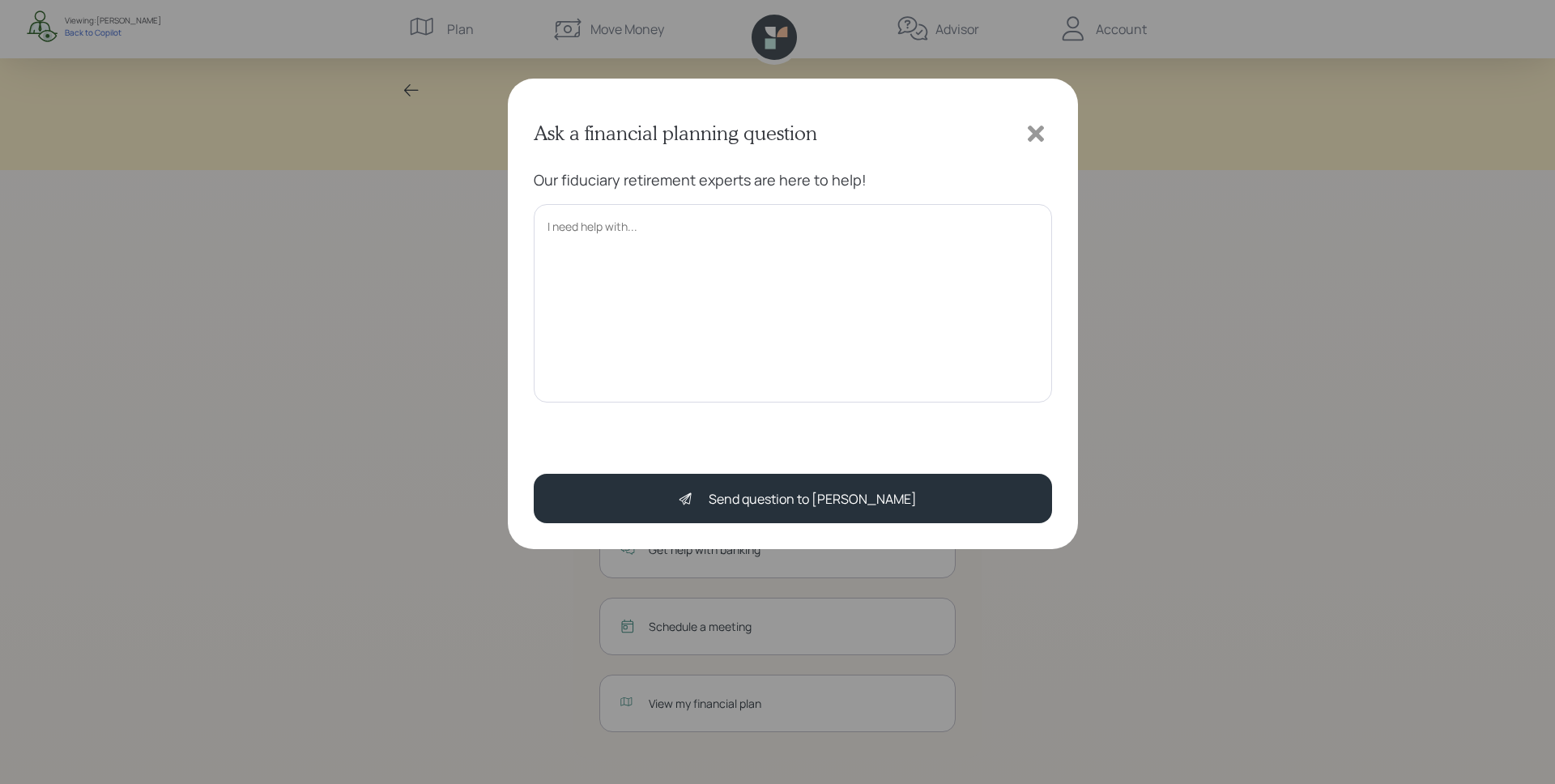
click at [1031, 133] on icon at bounding box center [1036, 133] width 24 height 24
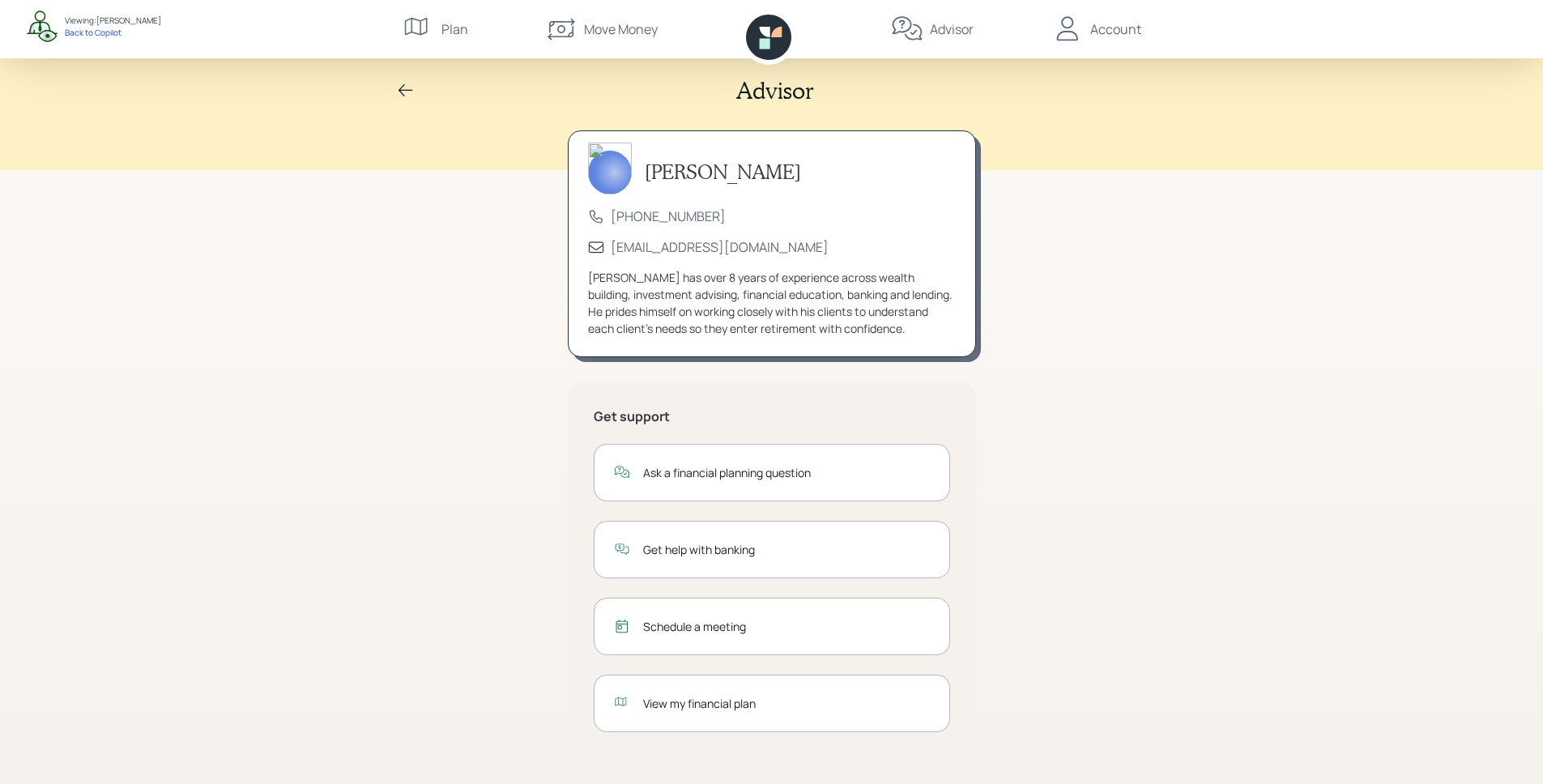
click at [725, 541] on div "Get help with banking" at bounding box center [786, 550] width 287 height 17
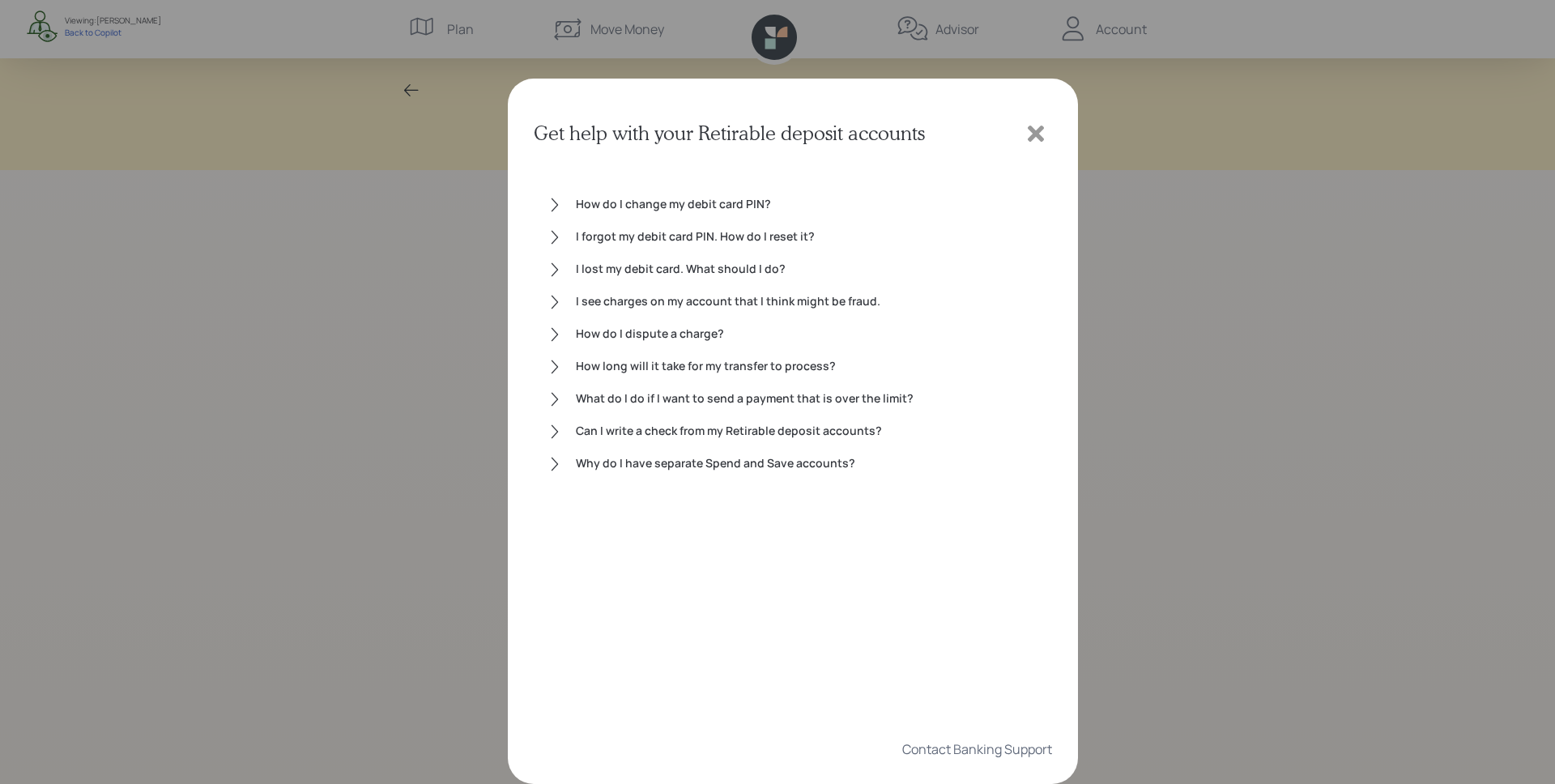
click at [1036, 127] on icon at bounding box center [1036, 133] width 24 height 24
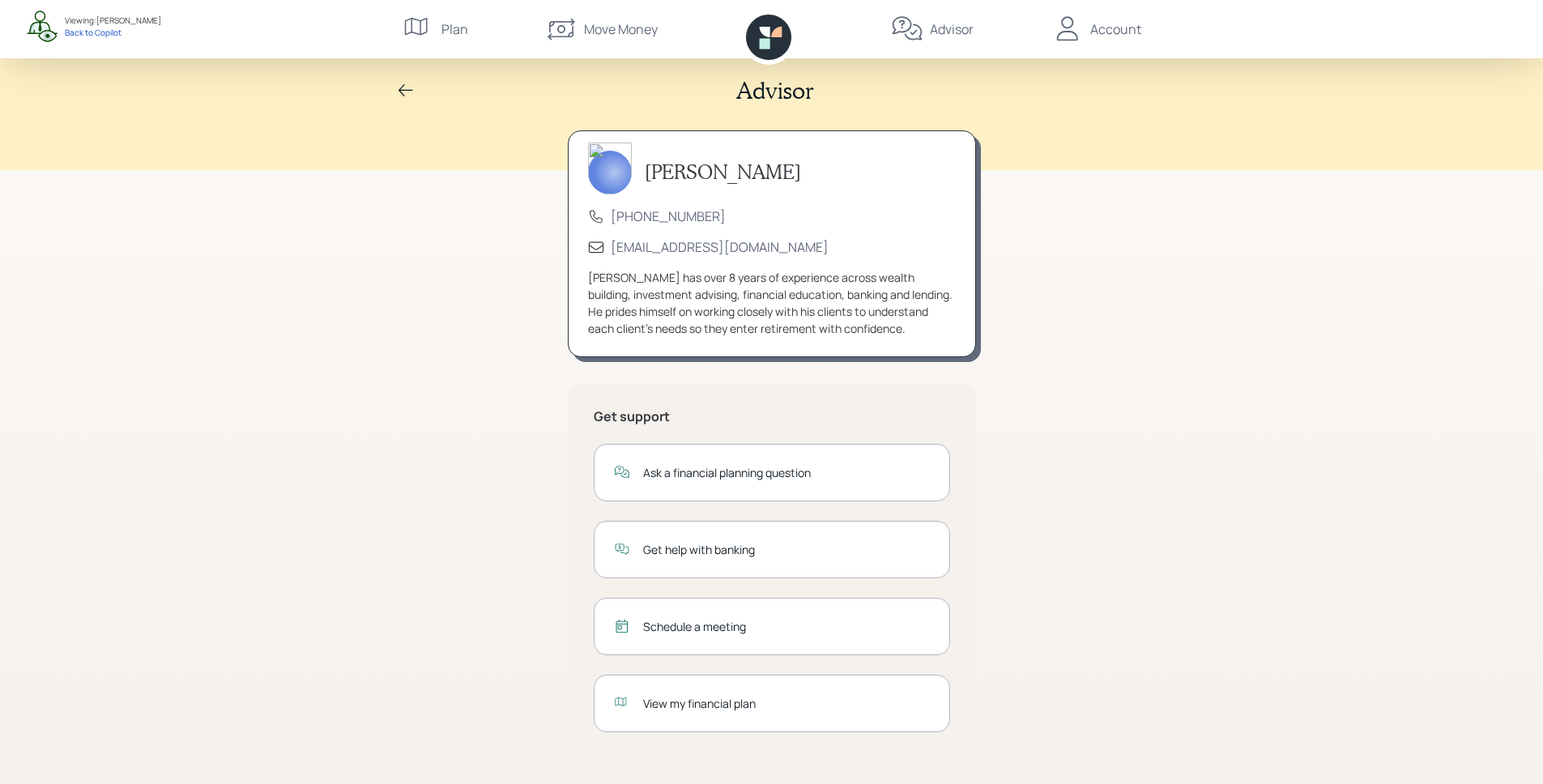
click at [756, 625] on div "Schedule a meeting" at bounding box center [786, 626] width 287 height 17
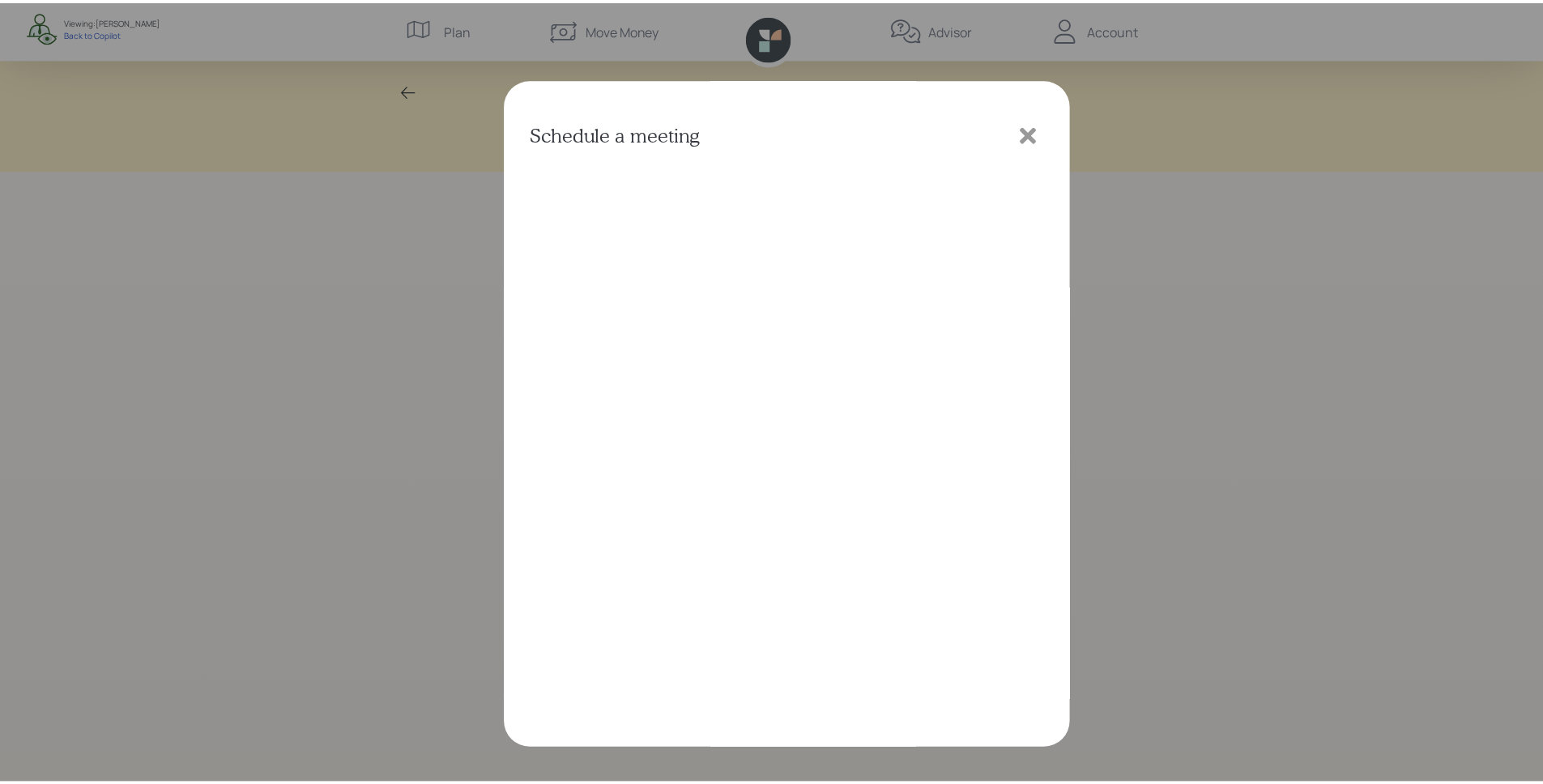
scroll to position [0, 0]
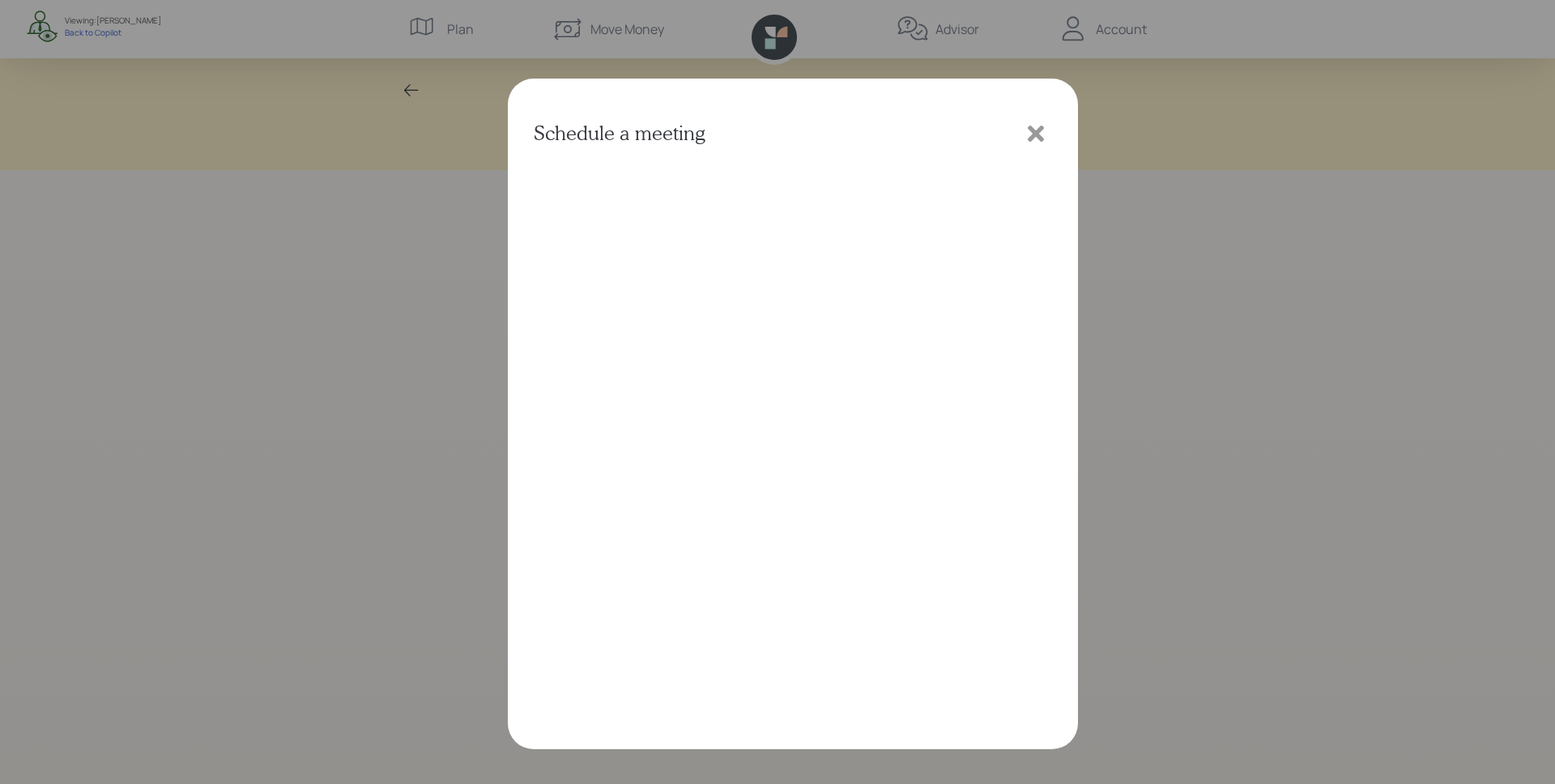
click at [1031, 140] on icon at bounding box center [1035, 133] width 16 height 16
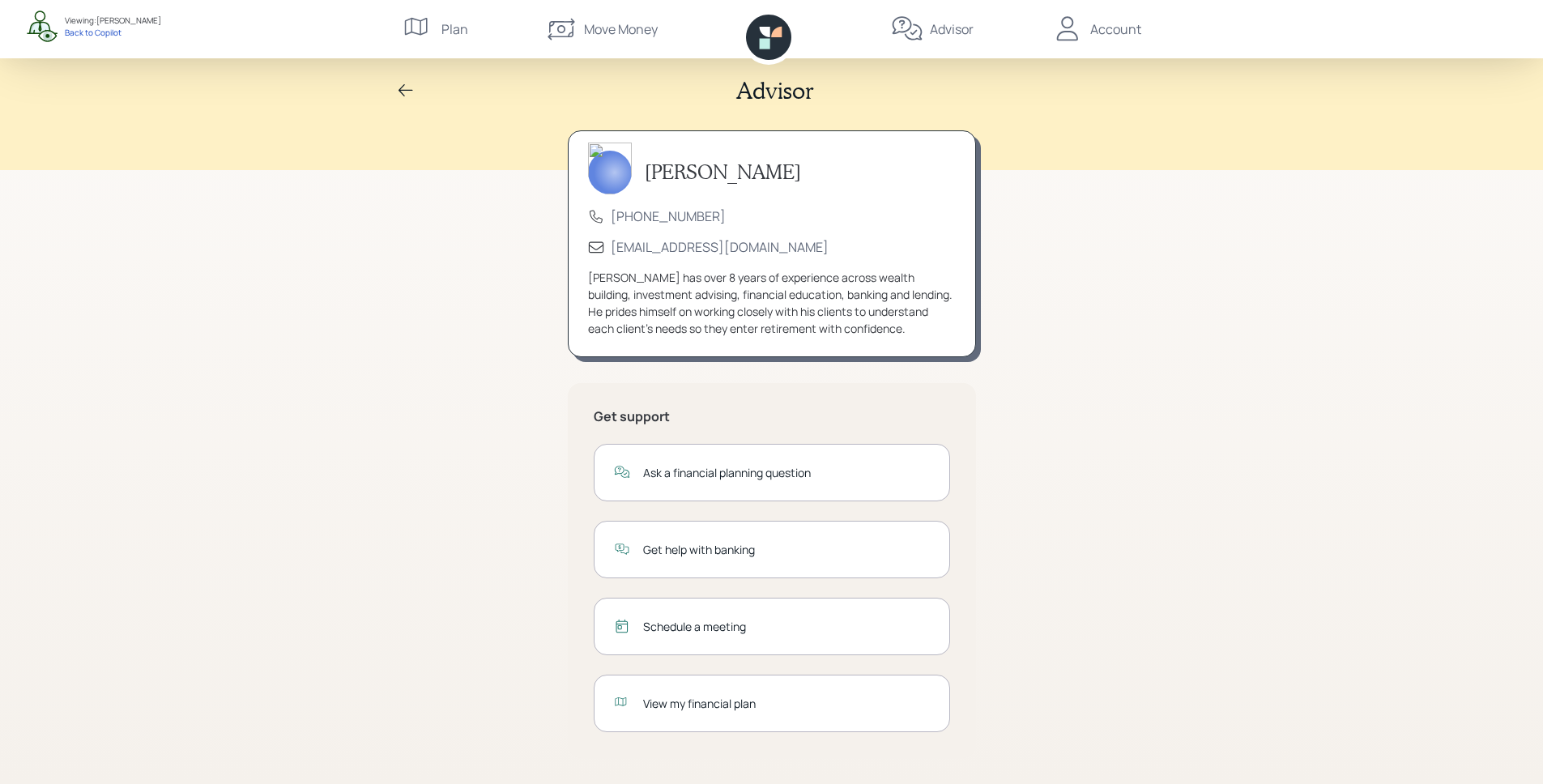
click at [741, 721] on div "View my financial plan" at bounding box center [772, 704] width 357 height 58
click at [1091, 29] on div "Account" at bounding box center [1115, 29] width 51 height 20
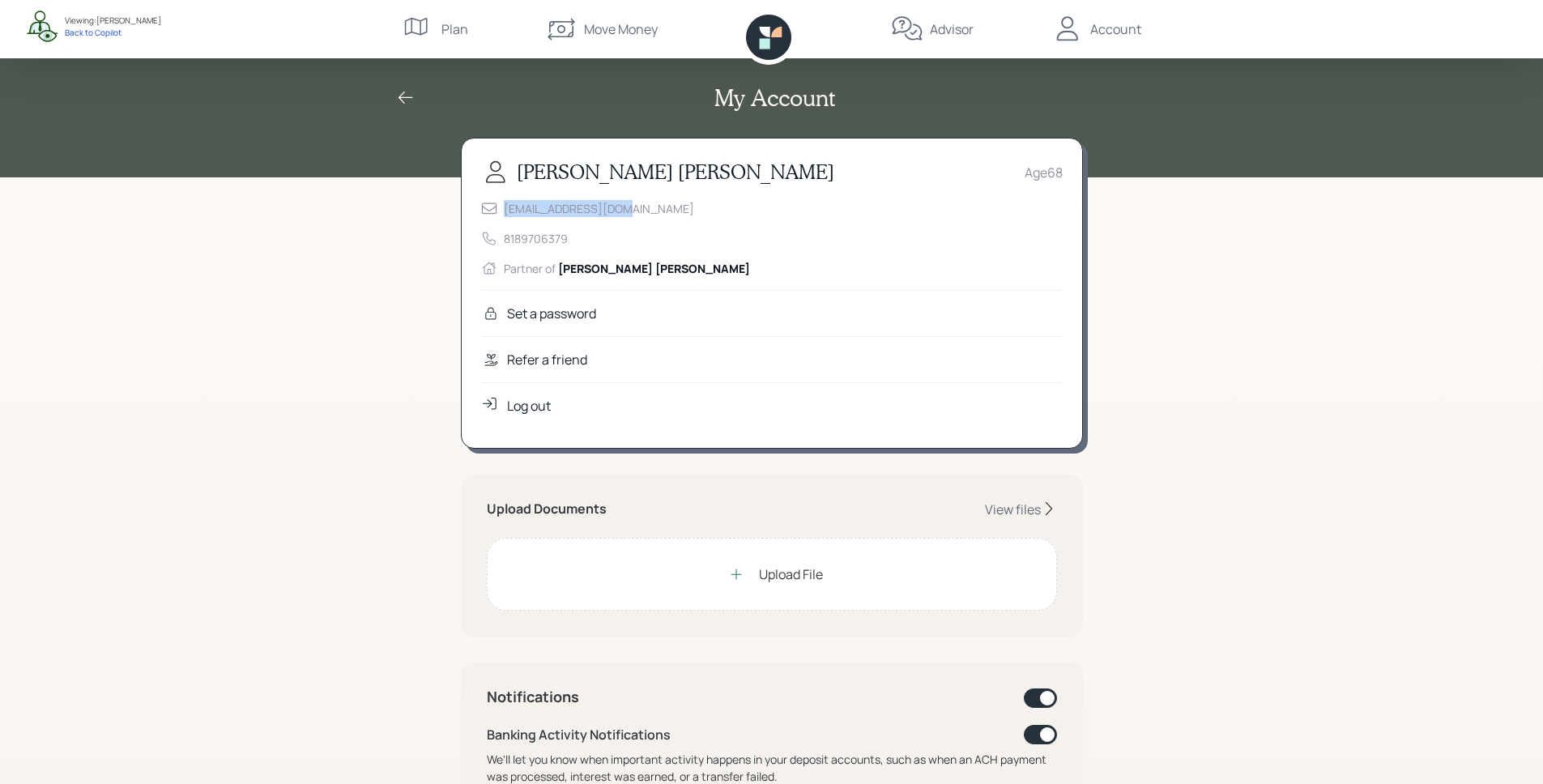
drag, startPoint x: 529, startPoint y: 208, endPoint x: 642, endPoint y: 207, distance: 113.0
click at [642, 207] on div "wkdwtch@verizon.net 8189706379 Partner of Steven Norman" at bounding box center [771, 238] width 582 height 77
drag, startPoint x: 618, startPoint y: 222, endPoint x: 525, endPoint y: 239, distance: 94.5
click at [525, 239] on div "wkdwtch@verizon.net 8189706379 Partner of Steven Norman" at bounding box center [771, 238] width 582 height 77
click at [617, 360] on div "Refer a friend" at bounding box center [771, 358] width 582 height 46
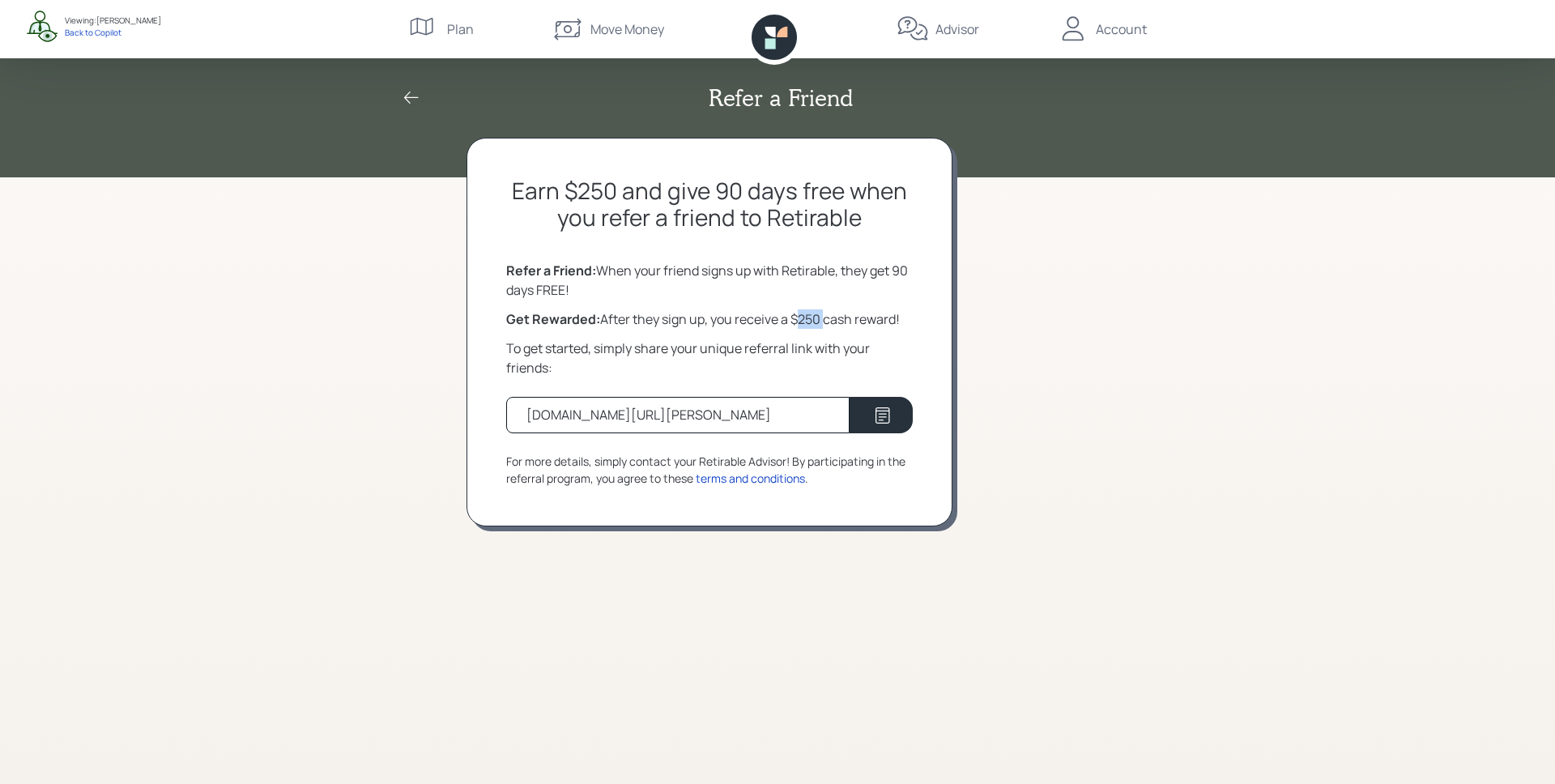
drag, startPoint x: 794, startPoint y: 318, endPoint x: 823, endPoint y: 322, distance: 29.3
click at [823, 322] on div "Get Rewarded: After they sign up, you receive a $250 cash reward!" at bounding box center [709, 318] width 407 height 20
click at [775, 37] on icon at bounding box center [774, 37] width 46 height 46
